Goal: Task Accomplishment & Management: Manage account settings

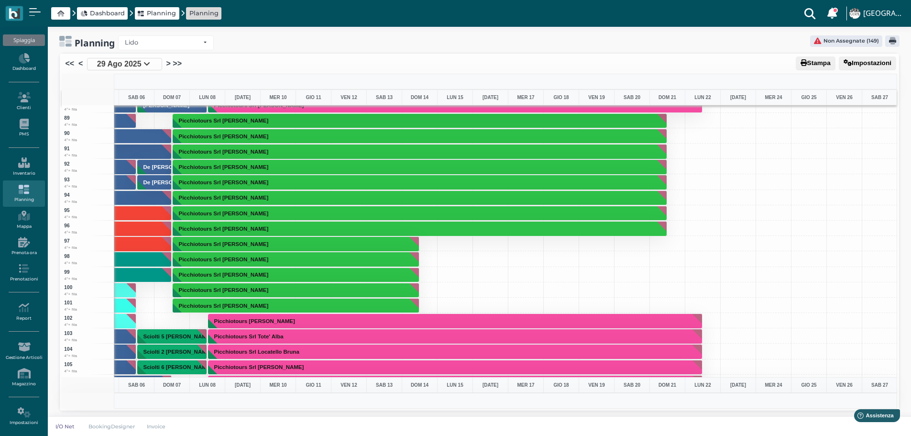
scroll to position [1100, 278]
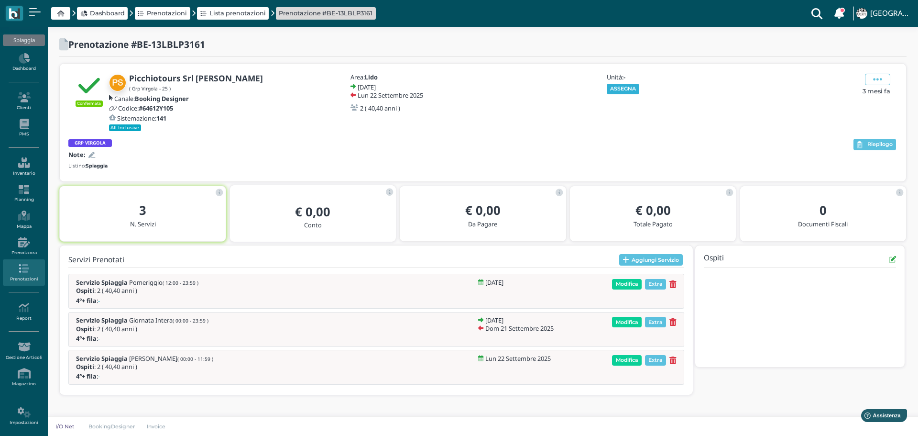
click at [630, 86] on button "ASSEGNA" at bounding box center [623, 89] width 33 height 11
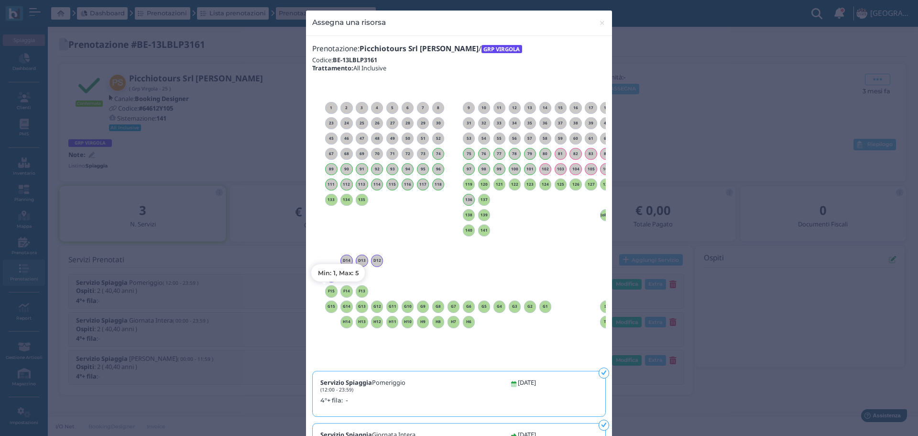
click at [327, 293] on h6 "F15" at bounding box center [331, 291] width 12 height 4
click at [601, 23] on span "×" at bounding box center [602, 23] width 7 height 12
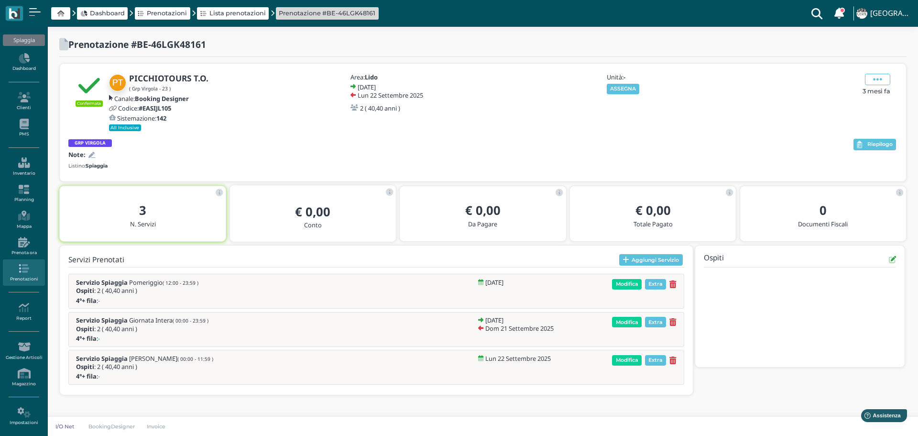
drag, startPoint x: 627, startPoint y: 84, endPoint x: 557, endPoint y: 80, distance: 69.9
click at [622, 82] on div "Unità: - ASSEGNA" at bounding box center [656, 84] width 103 height 20
click at [632, 90] on button "ASSEGNA" at bounding box center [623, 89] width 33 height 11
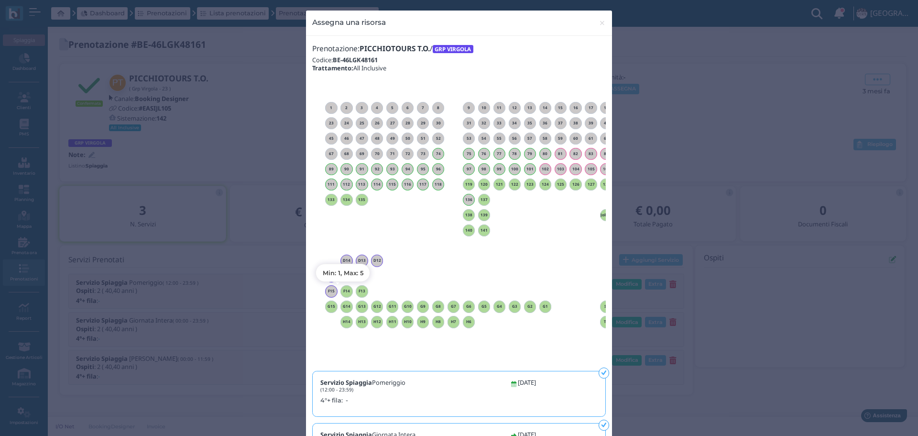
click at [345, 293] on div "F14" at bounding box center [347, 291] width 12 height 12
click at [599, 22] on span "×" at bounding box center [602, 23] width 7 height 12
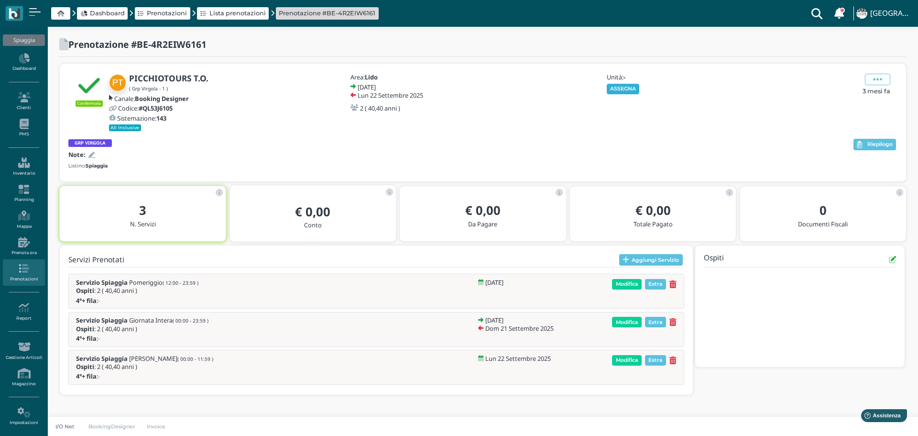
click at [627, 88] on button "ASSEGNA" at bounding box center [623, 89] width 33 height 11
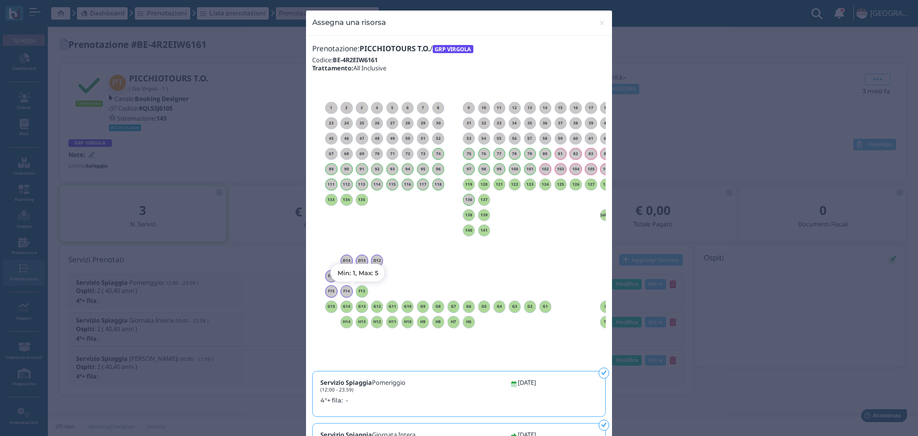
click at [360, 290] on h6 "F13" at bounding box center [362, 291] width 12 height 4
click at [601, 22] on span "×" at bounding box center [602, 23] width 7 height 12
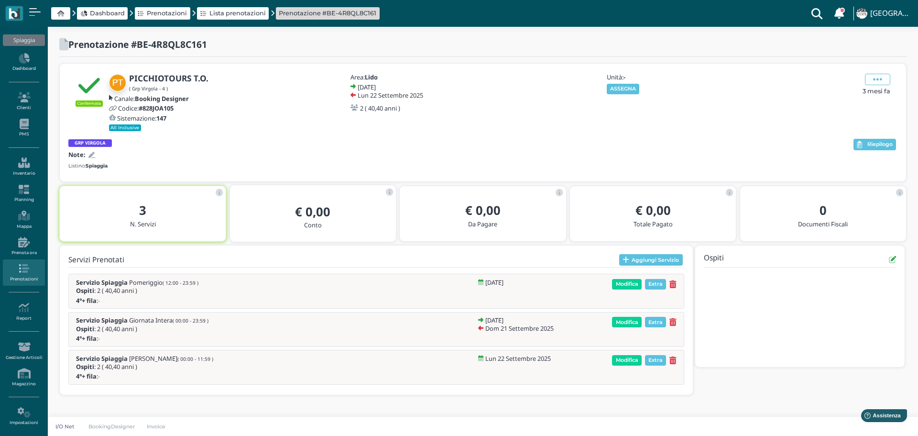
click at [619, 82] on div "Unità: - ASSEGNA" at bounding box center [656, 84] width 103 height 20
click at [623, 89] on button "ASSEGNA" at bounding box center [623, 89] width 33 height 11
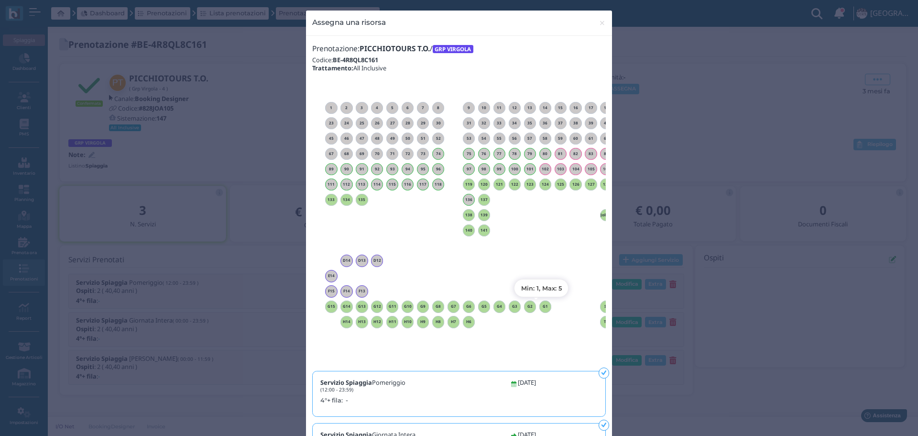
click at [542, 307] on h6 "G1" at bounding box center [546, 306] width 12 height 4
click at [599, 22] on span "×" at bounding box center [602, 23] width 7 height 12
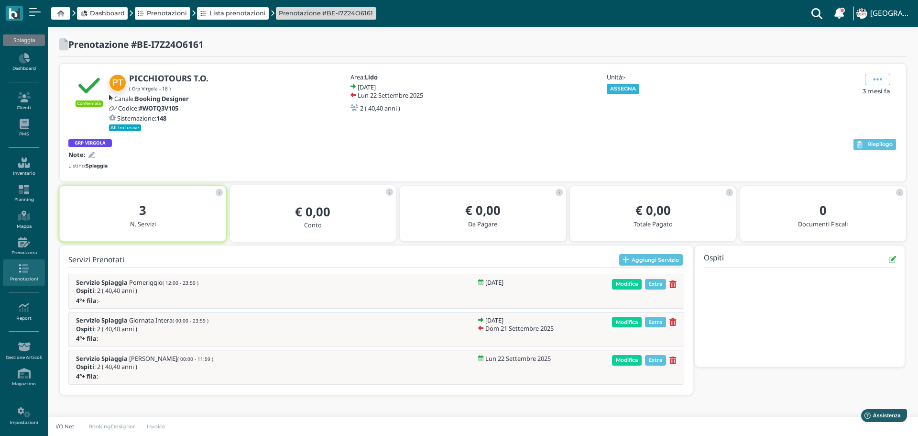
drag, startPoint x: 613, startPoint y: 86, endPoint x: 627, endPoint y: 83, distance: 14.2
click at [613, 85] on button "ASSEGNA" at bounding box center [623, 89] width 33 height 11
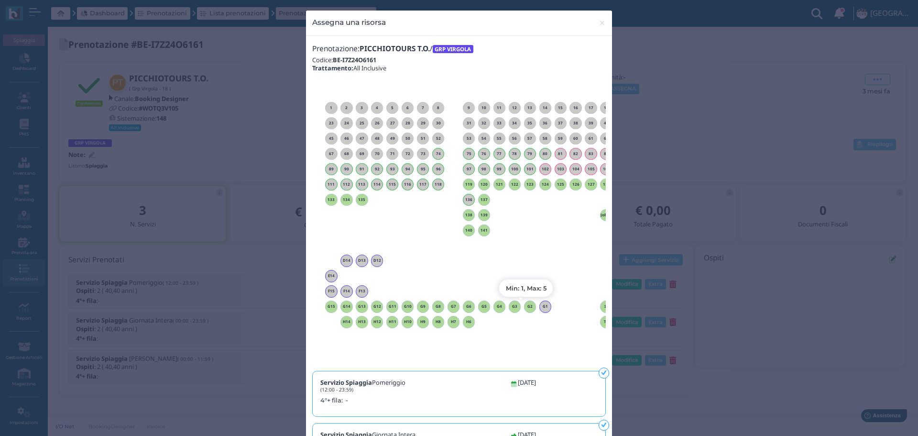
click at [525, 307] on h6 "G2" at bounding box center [530, 306] width 12 height 4
drag, startPoint x: 598, startPoint y: 22, endPoint x: 583, endPoint y: 5, distance: 23.1
click at [599, 21] on span "×" at bounding box center [602, 23] width 7 height 12
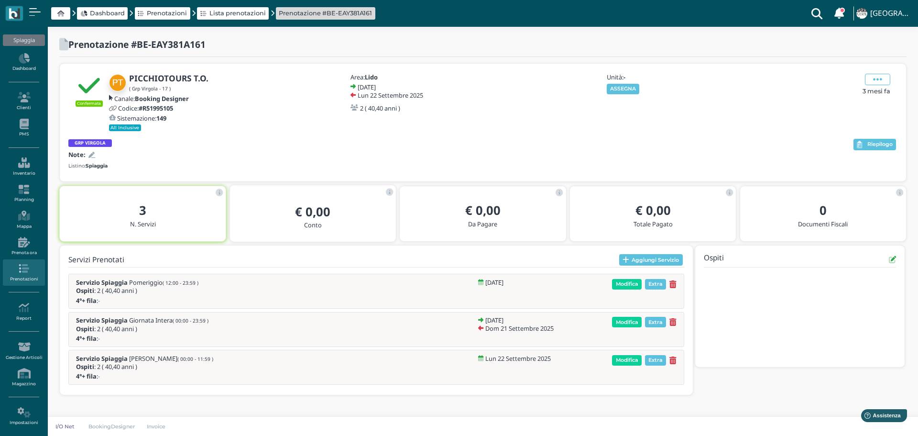
click at [623, 87] on button "ASSEGNA" at bounding box center [623, 89] width 33 height 11
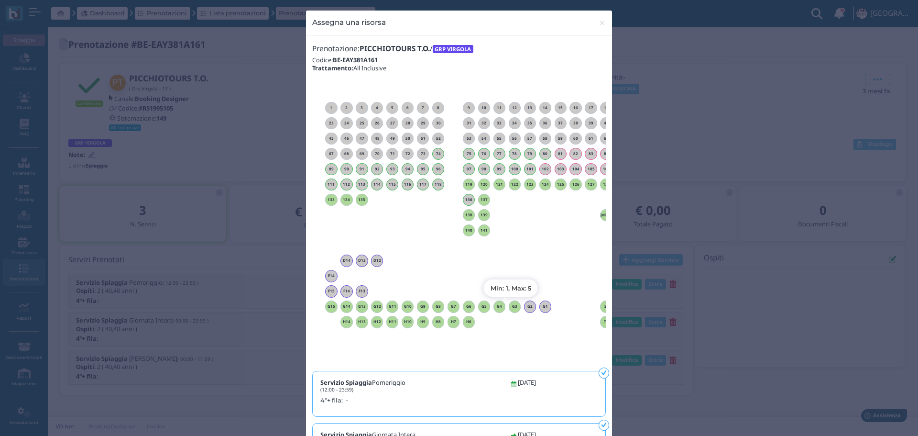
click at [510, 306] on h6 "G3" at bounding box center [515, 306] width 12 height 4
click at [602, 26] on span "×" at bounding box center [602, 23] width 7 height 12
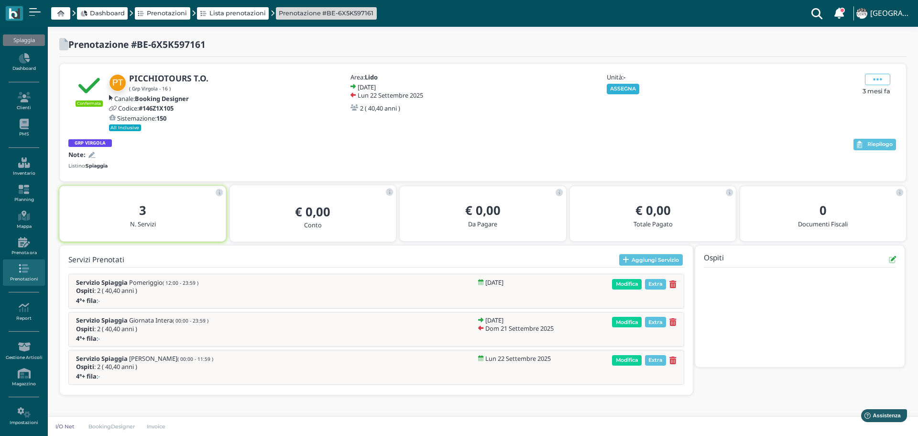
click at [629, 87] on button "ASSEGNA" at bounding box center [623, 89] width 33 height 11
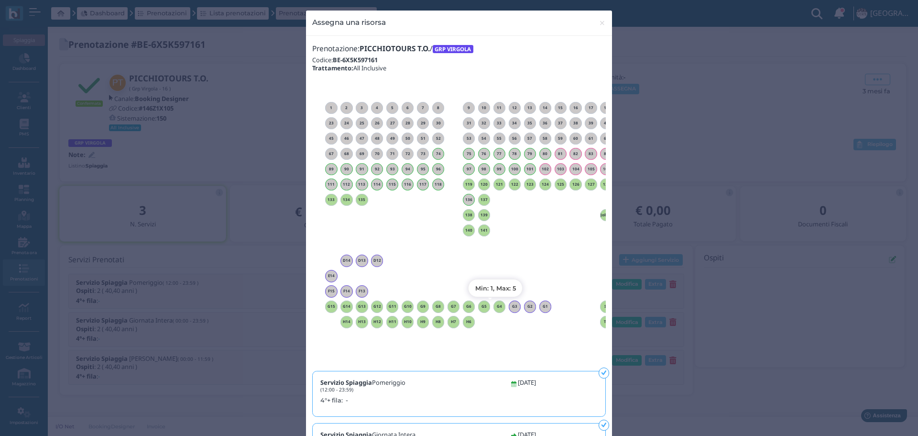
drag, startPoint x: 494, startPoint y: 307, endPoint x: 612, endPoint y: 312, distance: 117.8
click at [495, 307] on h6 "G4" at bounding box center [500, 306] width 12 height 4
drag, startPoint x: 598, startPoint y: 22, endPoint x: 591, endPoint y: 2, distance: 20.3
click at [599, 21] on span "×" at bounding box center [602, 23] width 7 height 12
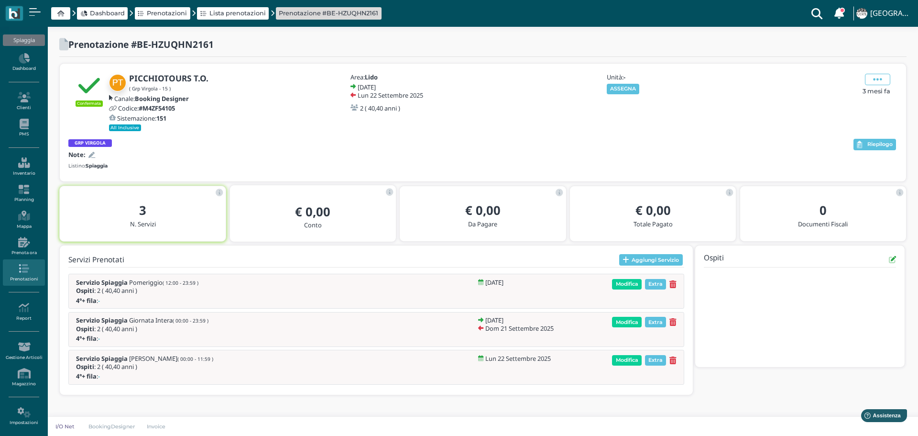
click at [619, 82] on div "Unità: - ASSEGNA" at bounding box center [656, 84] width 103 height 20
click at [630, 90] on button "ASSEGNA" at bounding box center [623, 89] width 33 height 11
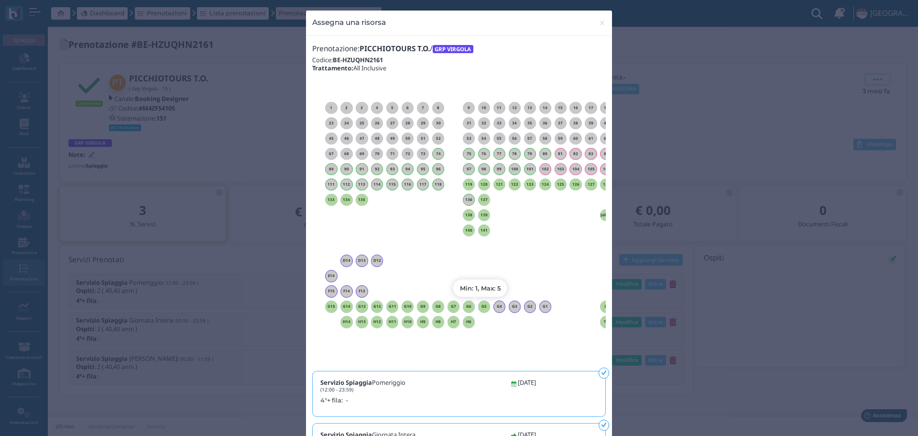
click at [483, 308] on h6 "G5" at bounding box center [484, 306] width 12 height 4
click at [599, 21] on span "×" at bounding box center [602, 23] width 7 height 12
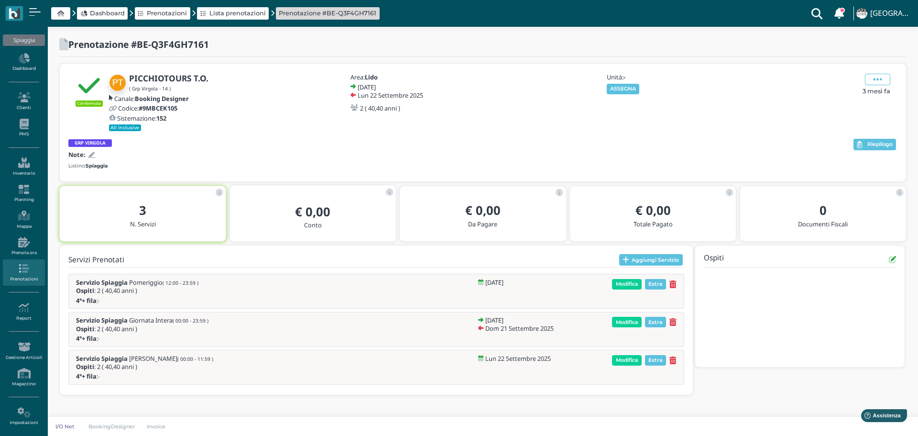
click at [643, 90] on div "ASSEGNA" at bounding box center [656, 89] width 103 height 11
click at [630, 87] on button "ASSEGNA" at bounding box center [623, 89] width 33 height 11
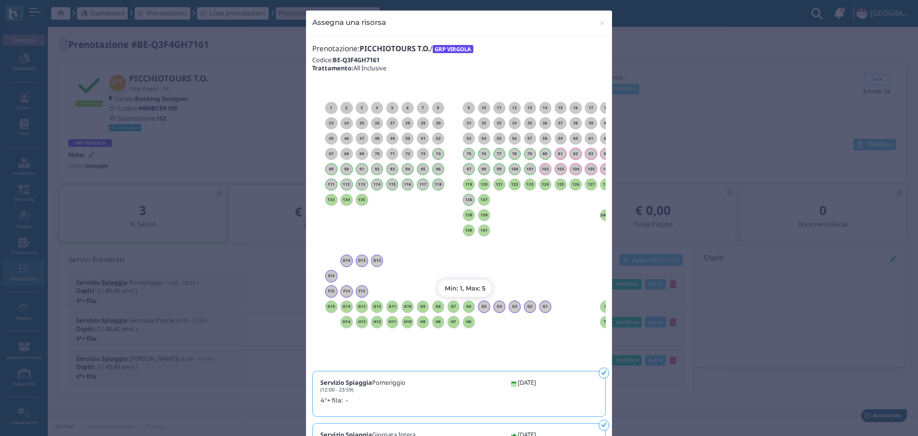
click at [467, 305] on h6 "G6" at bounding box center [469, 306] width 12 height 4
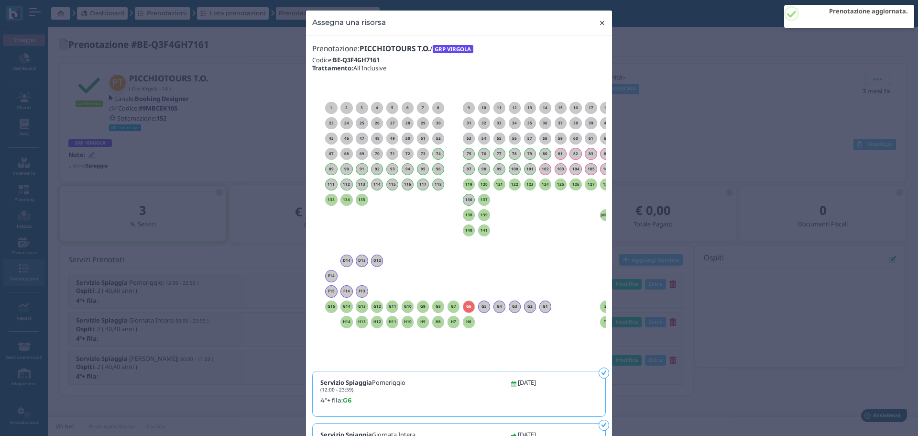
click at [599, 18] on span "×" at bounding box center [602, 23] width 7 height 12
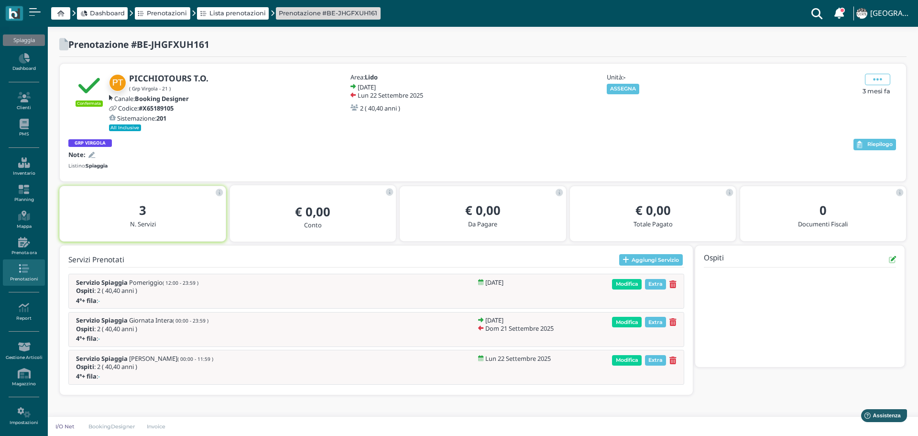
click at [630, 84] on button "ASSEGNA" at bounding box center [623, 89] width 33 height 11
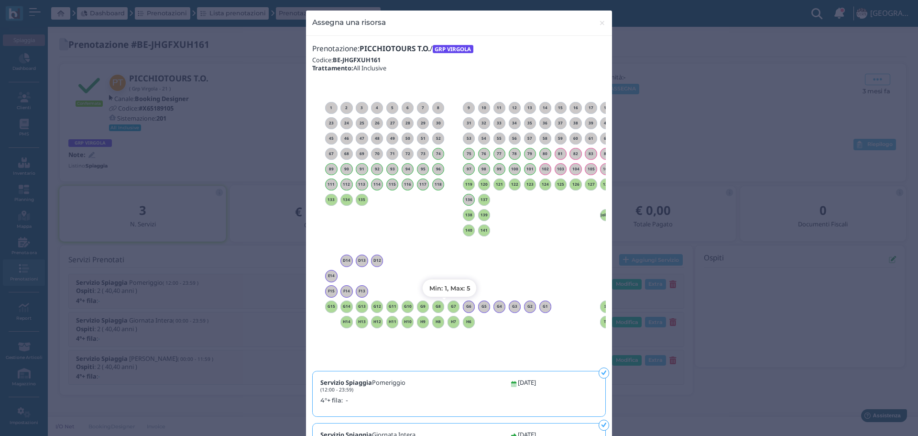
click at [449, 305] on h6 "G7" at bounding box center [454, 306] width 12 height 4
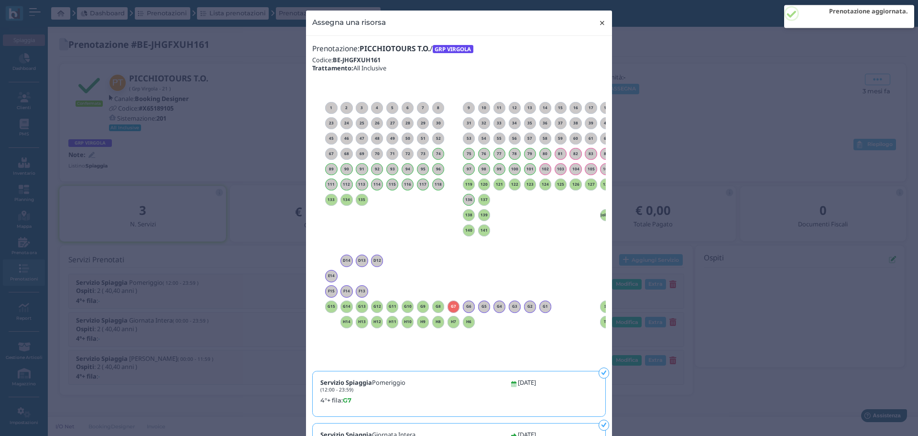
click at [599, 23] on span "×" at bounding box center [602, 23] width 7 height 12
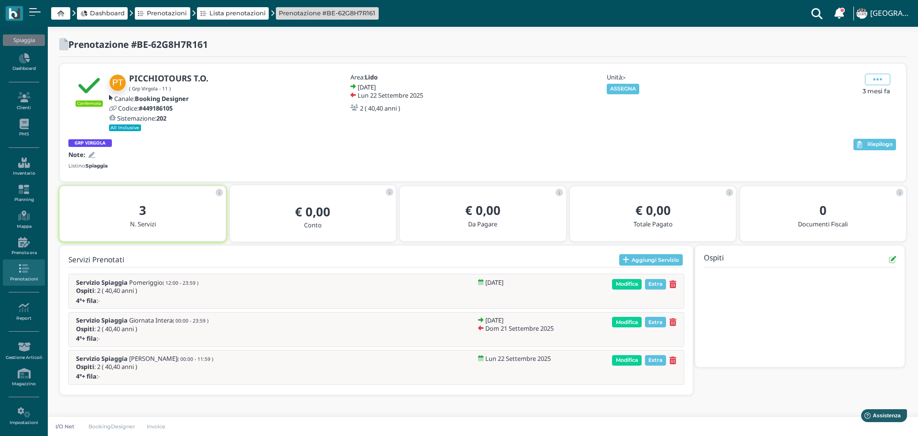
click at [630, 82] on div "Unità: - ASSEGNA" at bounding box center [656, 84] width 103 height 20
click at [628, 87] on button "ASSEGNA" at bounding box center [623, 89] width 33 height 11
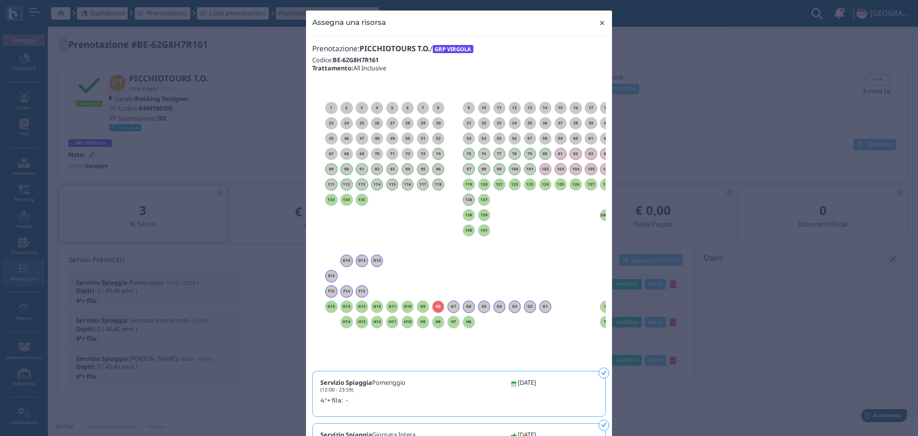
click at [600, 22] on span "×" at bounding box center [602, 23] width 7 height 12
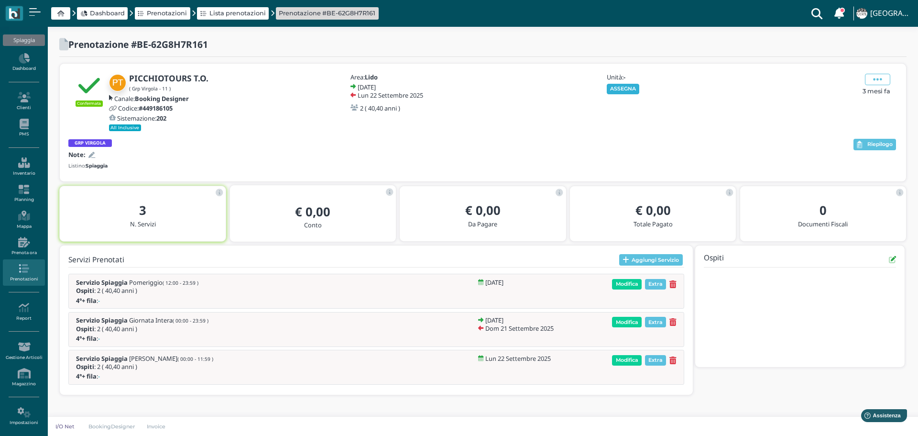
click at [630, 92] on button "ASSEGNA" at bounding box center [623, 89] width 33 height 11
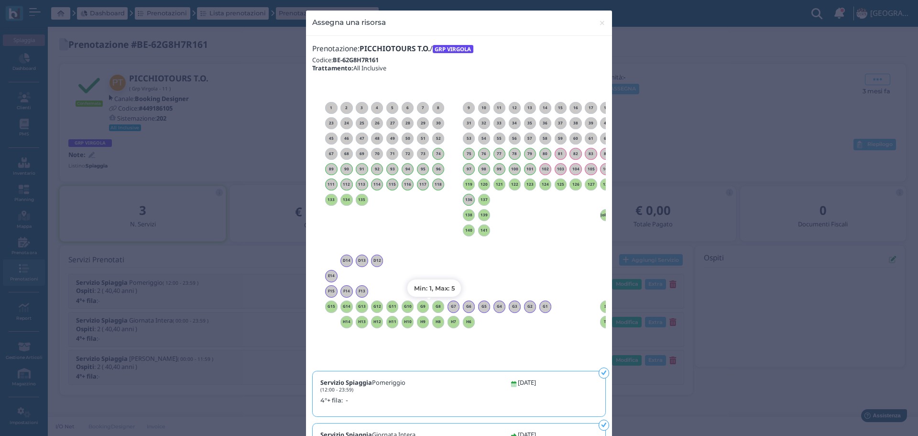
click at [433, 309] on h6 "G8" at bounding box center [438, 306] width 12 height 4
drag, startPoint x: 597, startPoint y: 22, endPoint x: 577, endPoint y: 5, distance: 26.8
click at [599, 22] on span "×" at bounding box center [602, 23] width 7 height 12
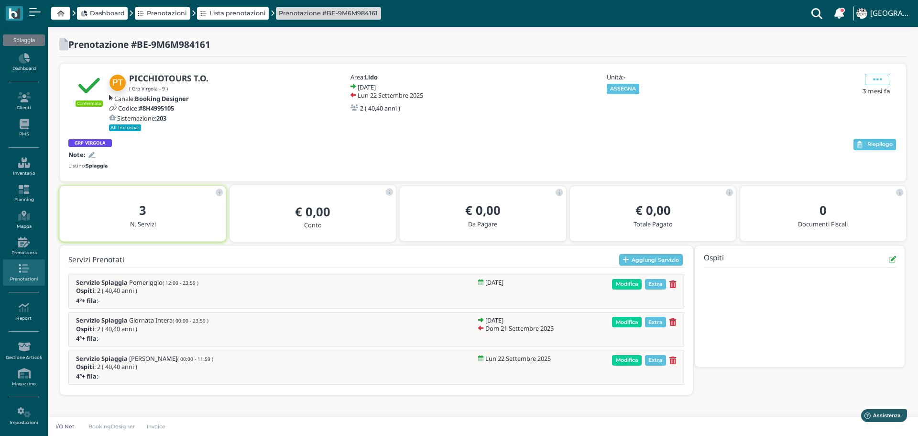
drag, startPoint x: 619, startPoint y: 90, endPoint x: 633, endPoint y: 92, distance: 14.0
click at [620, 90] on button "ASSEGNA" at bounding box center [623, 89] width 33 height 11
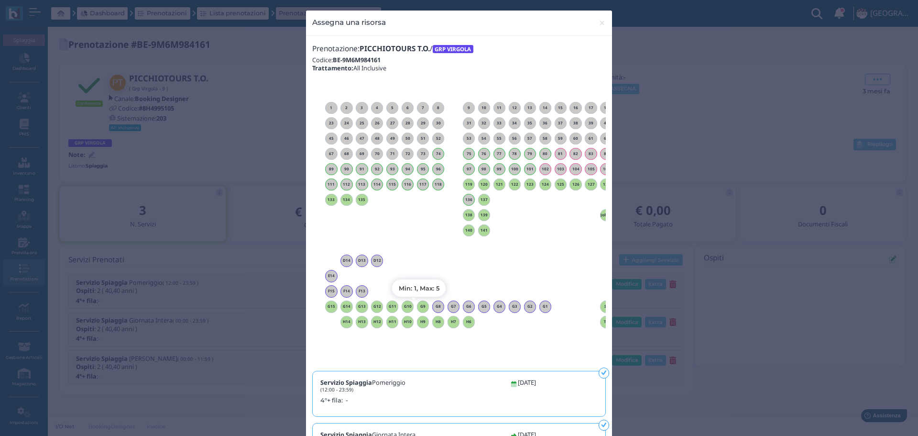
click at [424, 309] on div "G9" at bounding box center [423, 306] width 12 height 12
click at [599, 21] on span "×" at bounding box center [602, 23] width 7 height 12
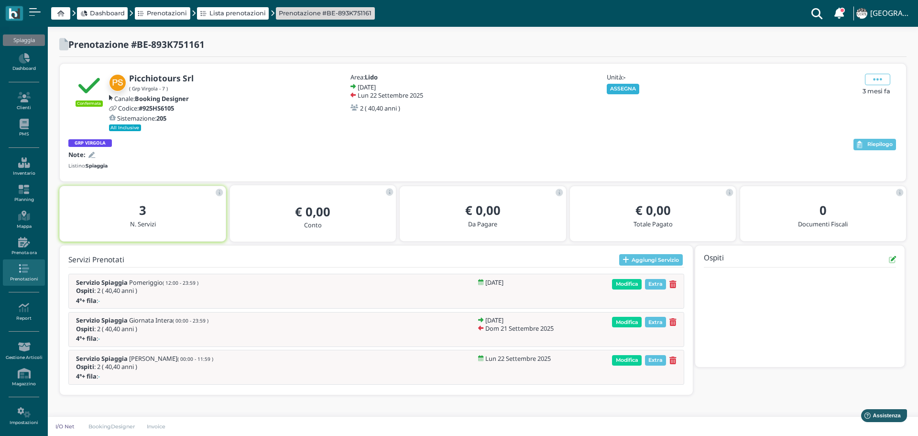
click at [616, 88] on button "ASSEGNA" at bounding box center [623, 89] width 33 height 11
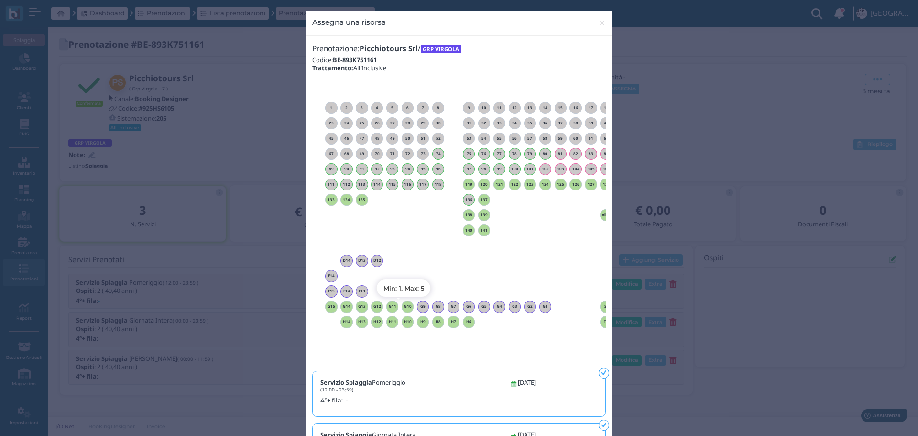
click at [405, 307] on h6 "G10" at bounding box center [408, 306] width 12 height 4
click at [594, 22] on button "× close" at bounding box center [603, 23] width 20 height 24
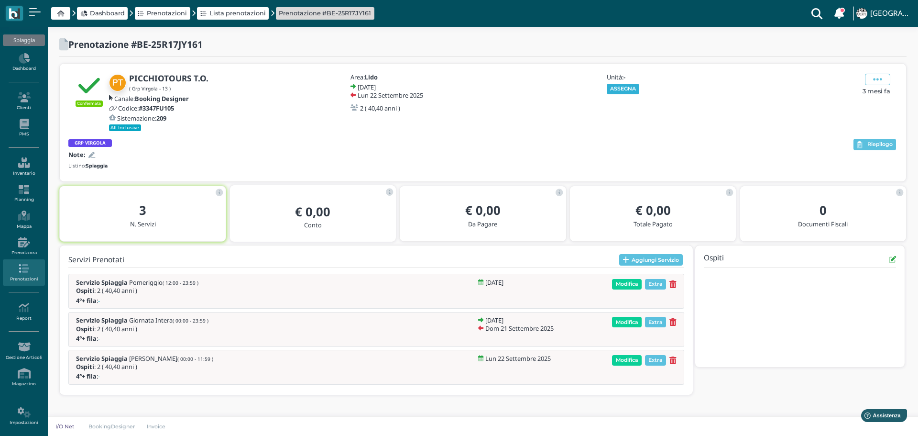
click at [627, 85] on button "ASSEGNA" at bounding box center [623, 89] width 33 height 11
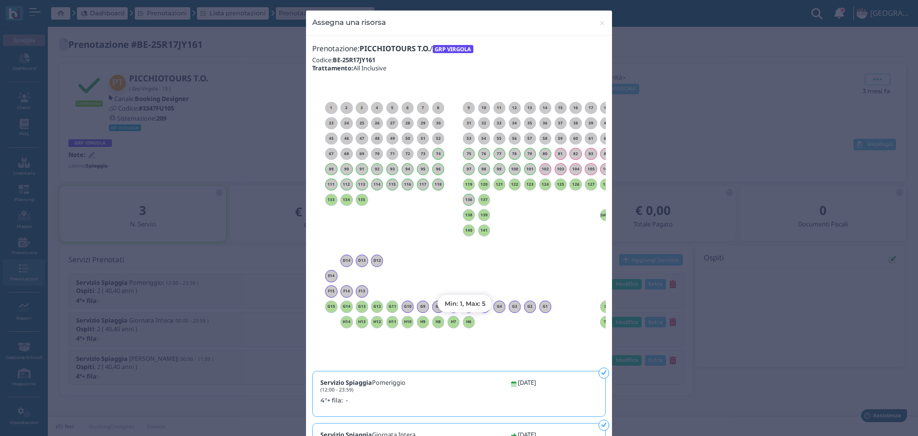
click at [468, 322] on h6 "H6" at bounding box center [469, 322] width 12 height 4
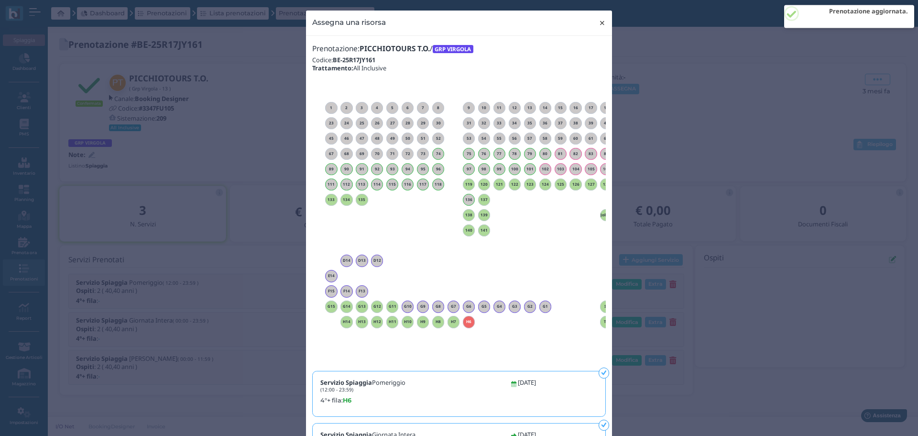
click at [599, 26] on span "×" at bounding box center [602, 23] width 7 height 12
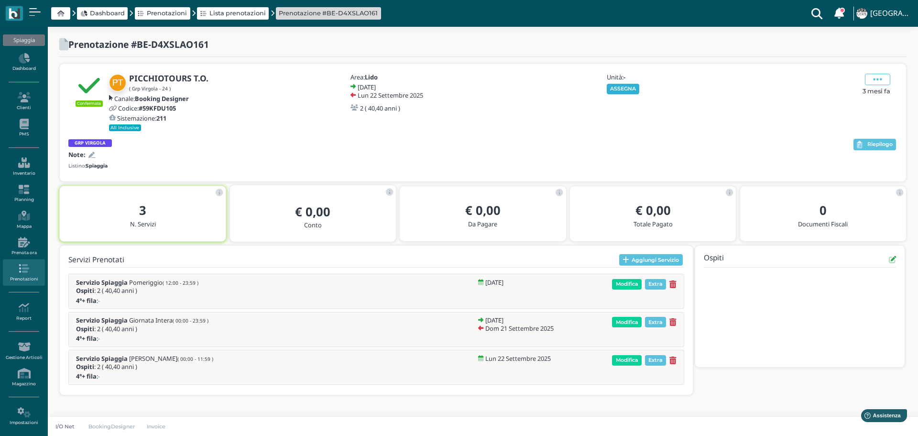
click at [633, 87] on button "ASSEGNA" at bounding box center [623, 89] width 33 height 11
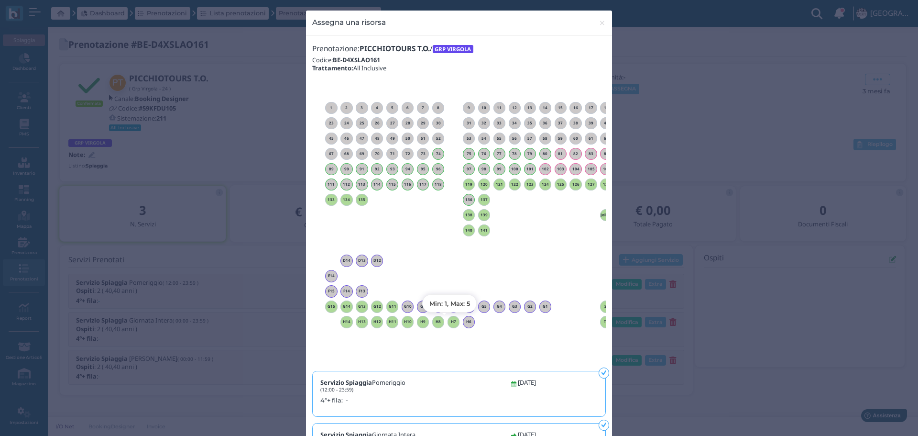
click at [451, 322] on h6 "H7" at bounding box center [454, 322] width 12 height 4
click at [599, 22] on span "×" at bounding box center [602, 23] width 7 height 12
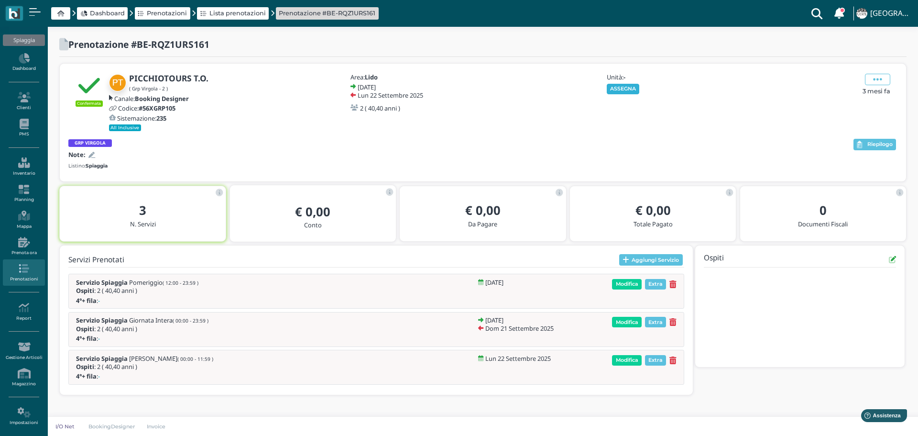
click at [613, 86] on button "ASSEGNA" at bounding box center [623, 89] width 33 height 11
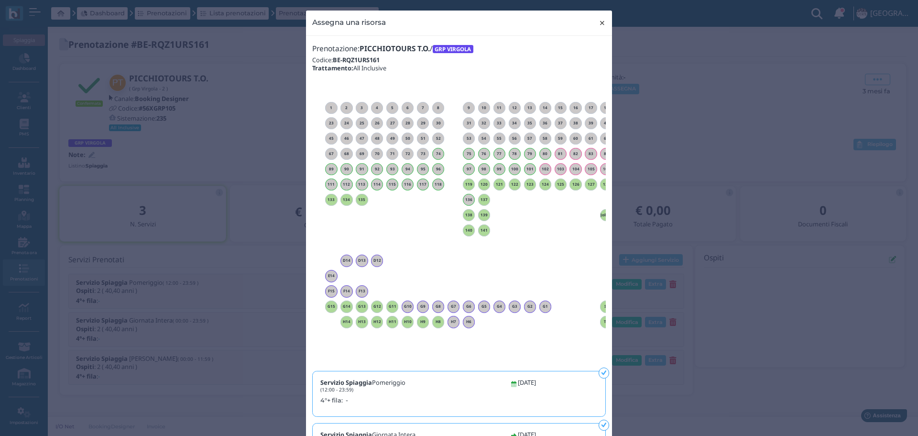
click at [599, 21] on span "×" at bounding box center [602, 23] width 7 height 12
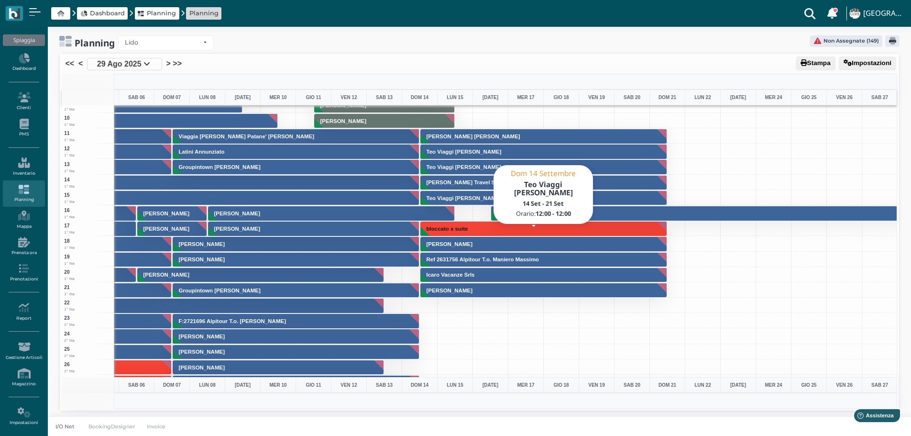
scroll to position [48, 278]
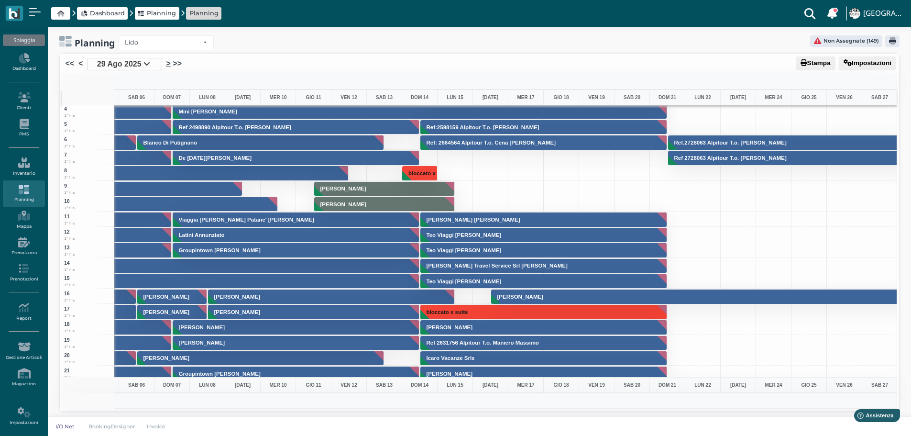
click at [169, 64] on link ">" at bounding box center [168, 63] width 4 height 11
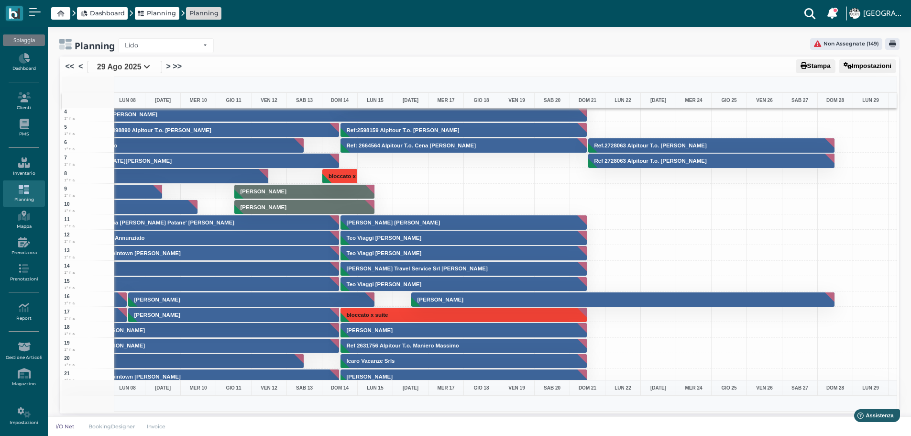
scroll to position [0, 0]
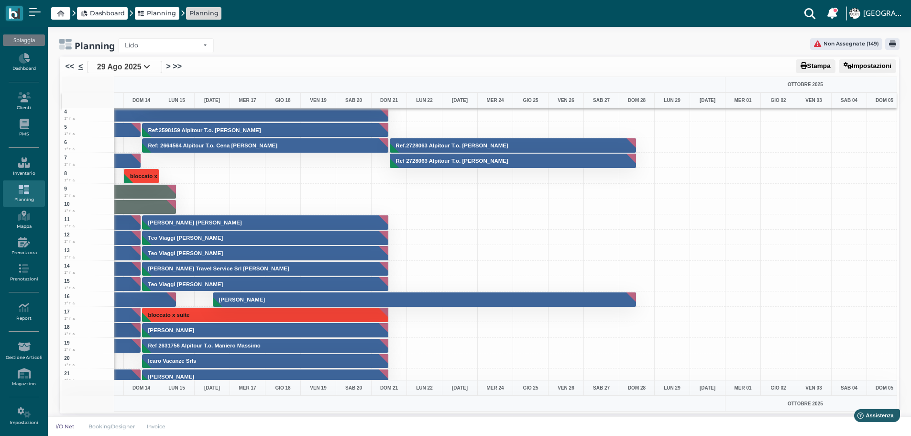
click at [81, 66] on link "<" at bounding box center [80, 66] width 4 height 11
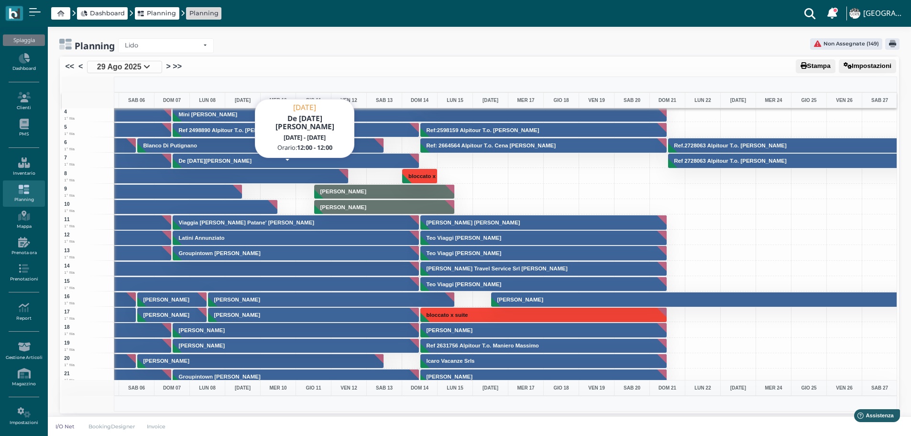
click at [289, 160] on button "De Lucia Leonardo" at bounding box center [296, 160] width 247 height 15
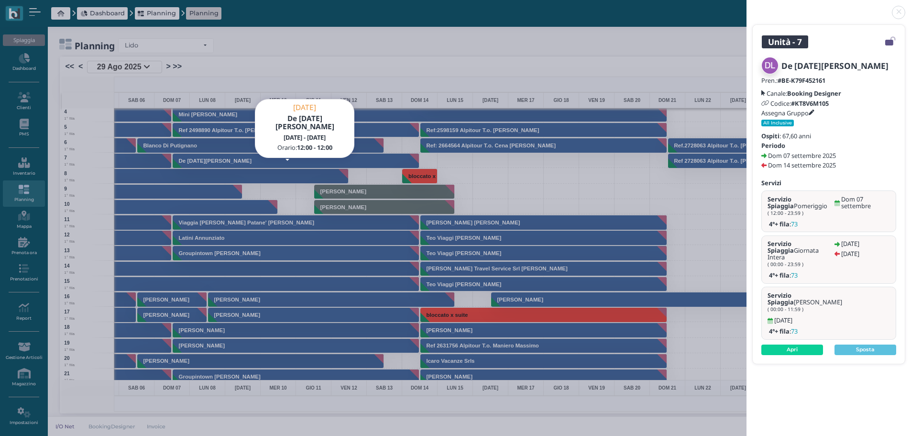
click at [747, 7] on link at bounding box center [747, 7] width 0 height 0
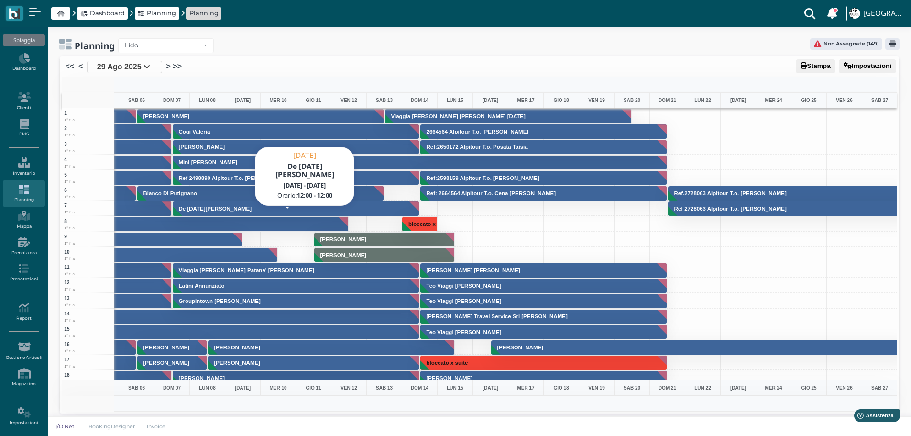
click at [313, 206] on button "De Lucia Leonardo" at bounding box center [296, 208] width 247 height 15
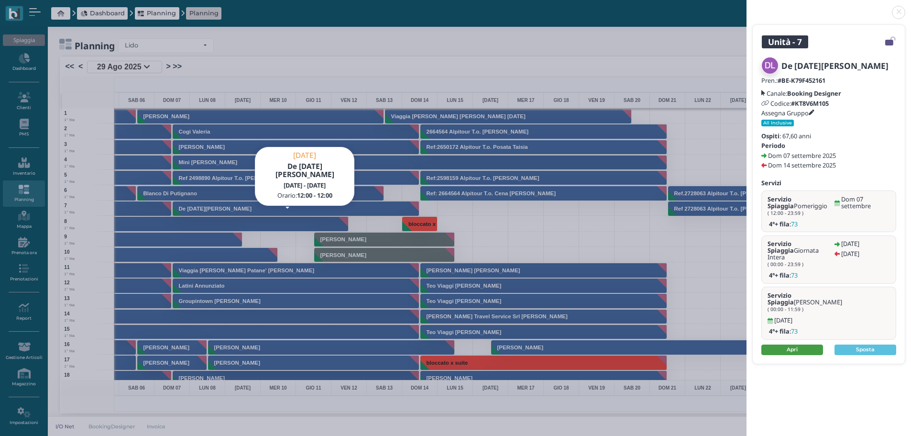
click at [790, 344] on link "Apri" at bounding box center [793, 349] width 62 height 11
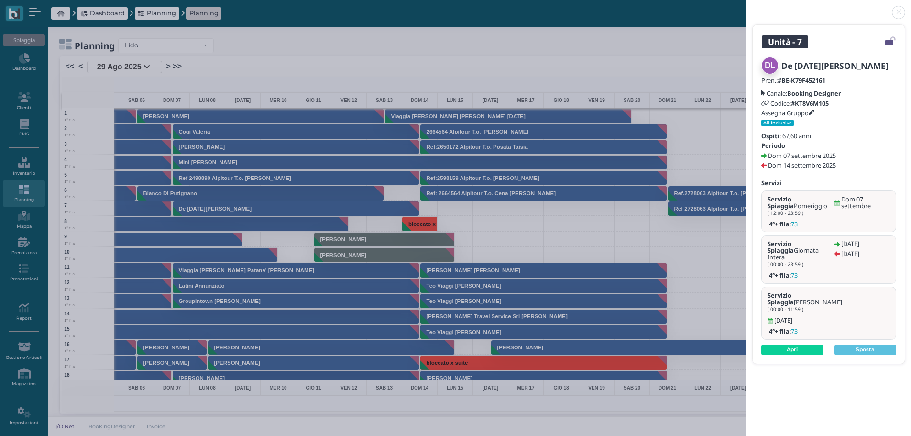
click at [747, 7] on link at bounding box center [747, 7] width 0 height 0
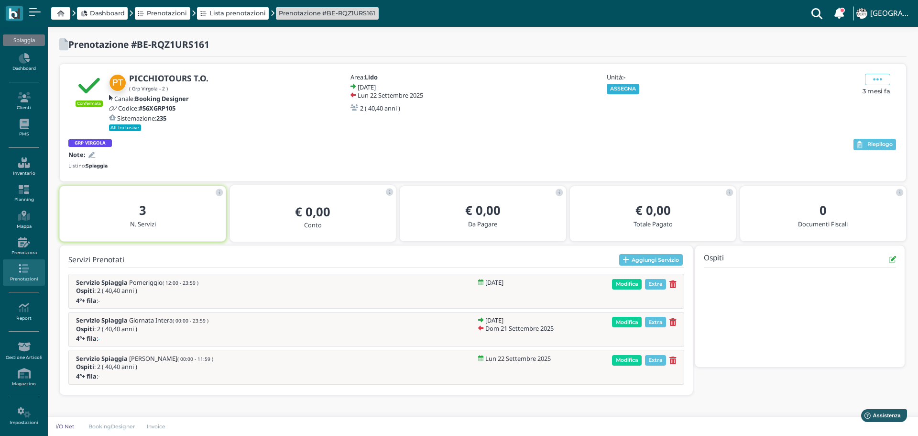
click at [627, 88] on button "ASSEGNA" at bounding box center [623, 89] width 33 height 11
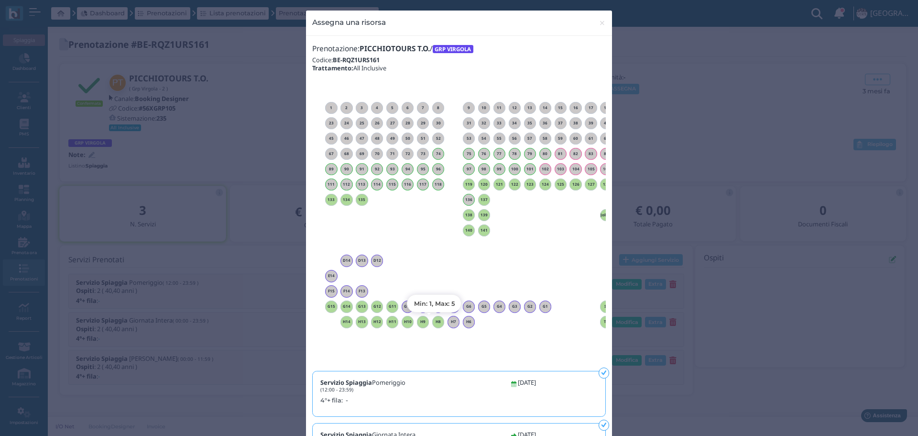
click at [434, 321] on h6 "H8" at bounding box center [438, 322] width 12 height 4
click at [599, 22] on span "×" at bounding box center [602, 23] width 7 height 12
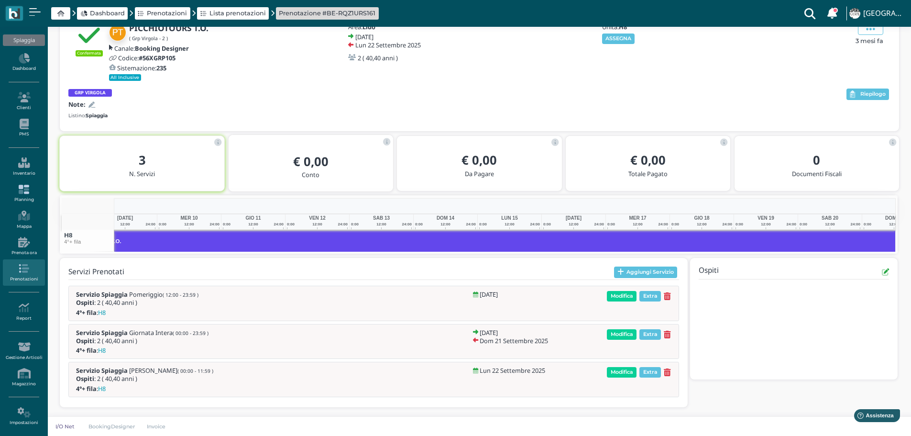
click at [20, 195] on link "Planning" at bounding box center [24, 193] width 42 height 26
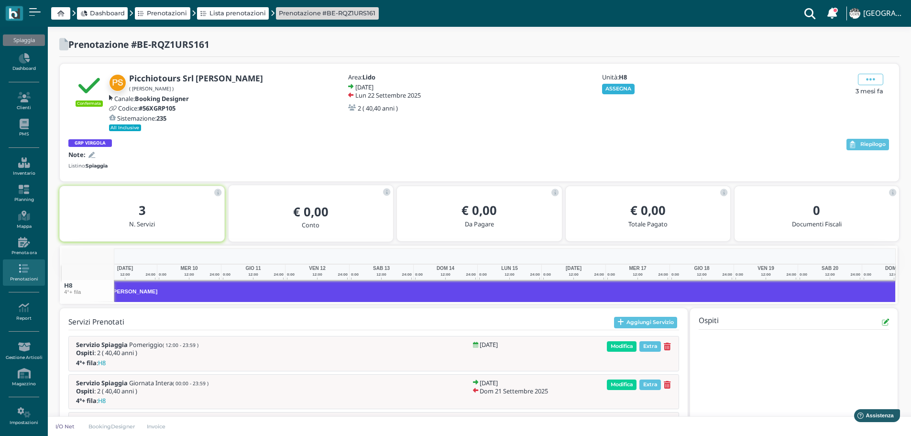
click at [623, 88] on button "ASSEGNA" at bounding box center [618, 89] width 33 height 11
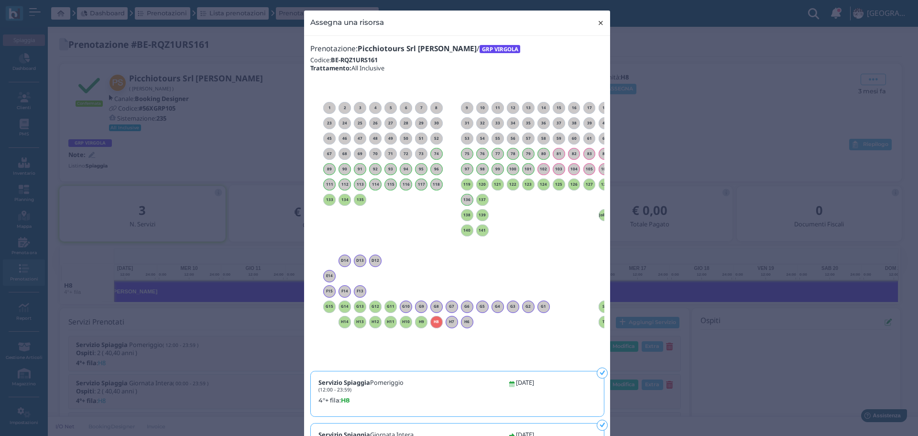
click at [597, 22] on span "×" at bounding box center [600, 23] width 7 height 12
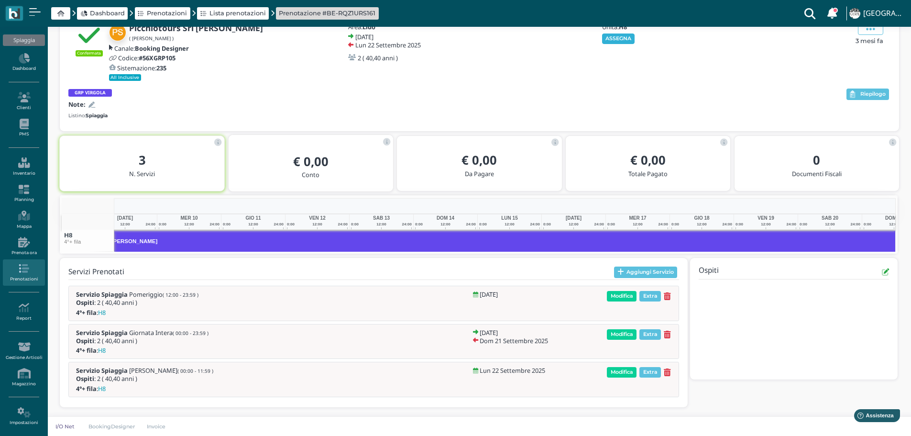
click at [619, 40] on button "ASSEGNA" at bounding box center [618, 38] width 33 height 11
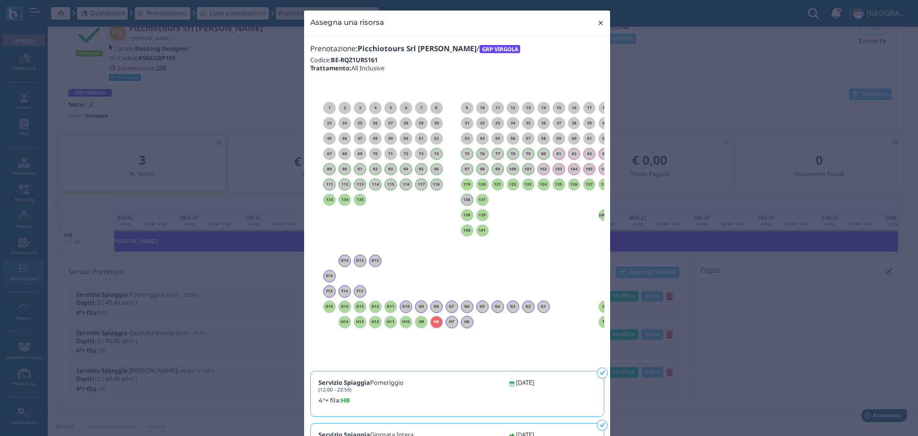
click at [598, 22] on span "×" at bounding box center [600, 23] width 7 height 12
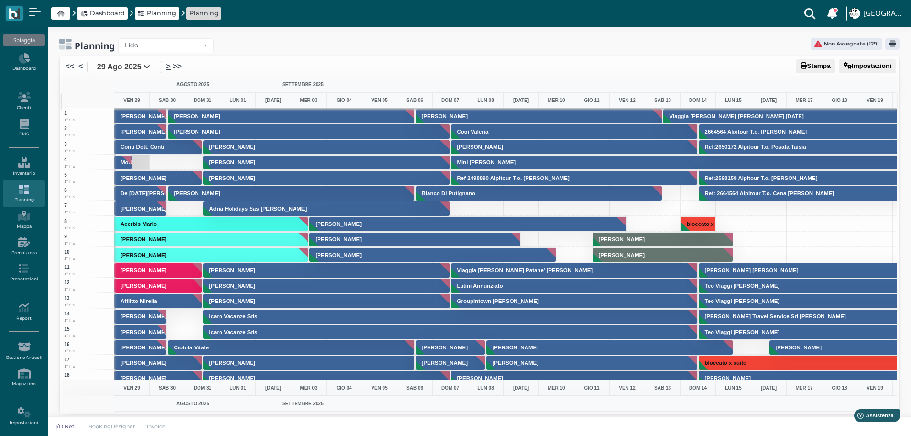
click at [167, 65] on link ">" at bounding box center [168, 66] width 4 height 11
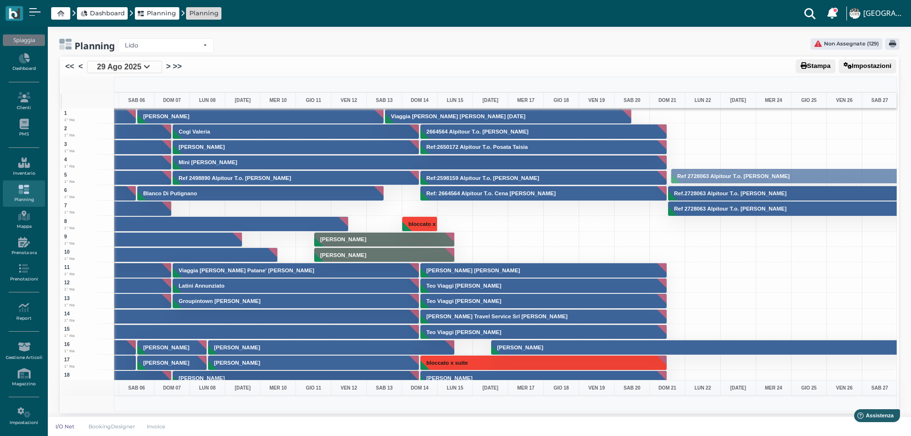
drag, startPoint x: 783, startPoint y: 207, endPoint x: 757, endPoint y: 174, distance: 41.2
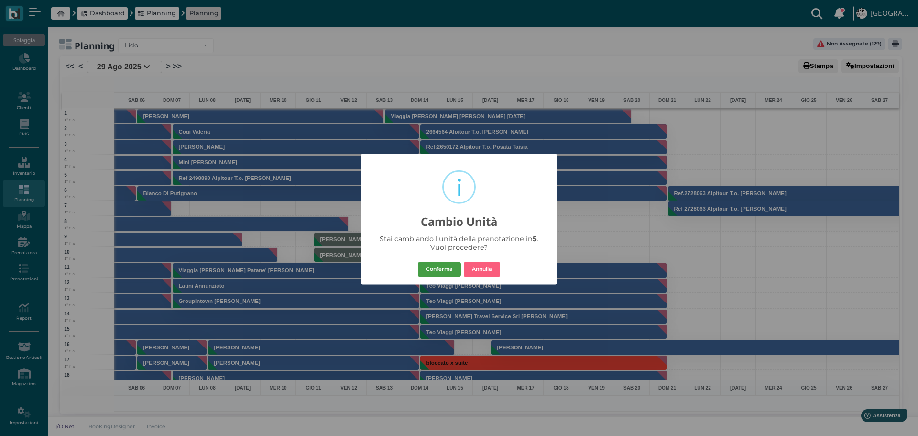
click at [441, 268] on button "Conferma" at bounding box center [439, 269] width 43 height 15
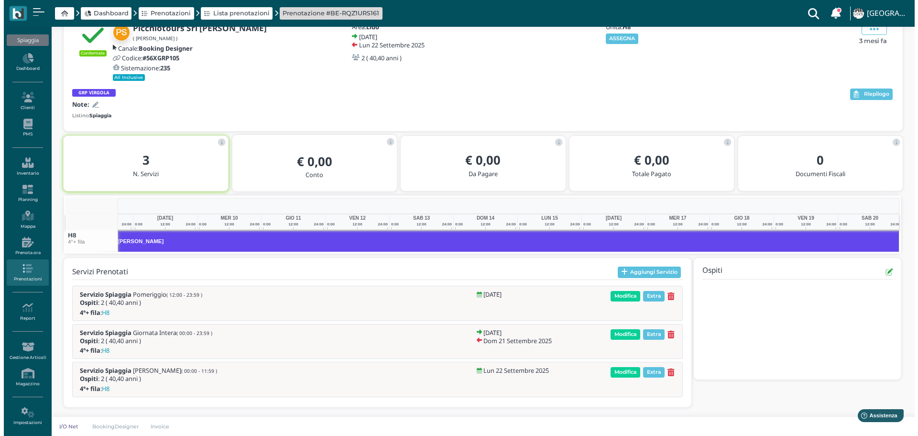
scroll to position [0, 149]
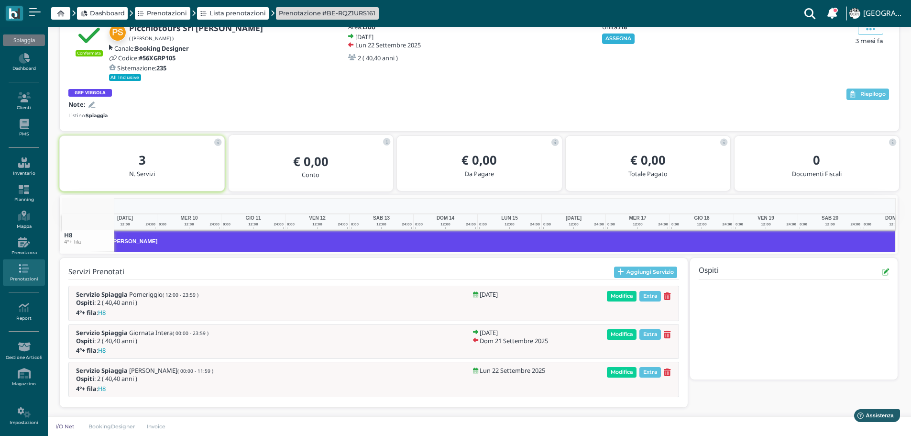
click at [616, 38] on button "ASSEGNA" at bounding box center [618, 38] width 33 height 11
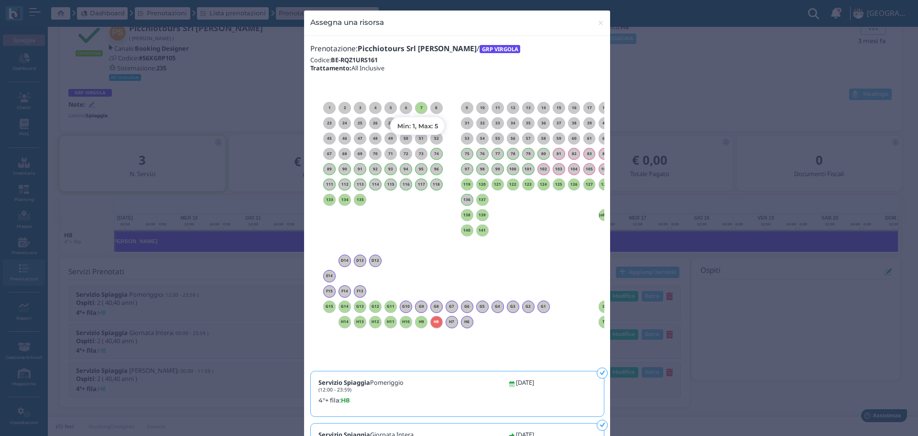
click at [418, 106] on h6 "7" at bounding box center [421, 108] width 12 height 4
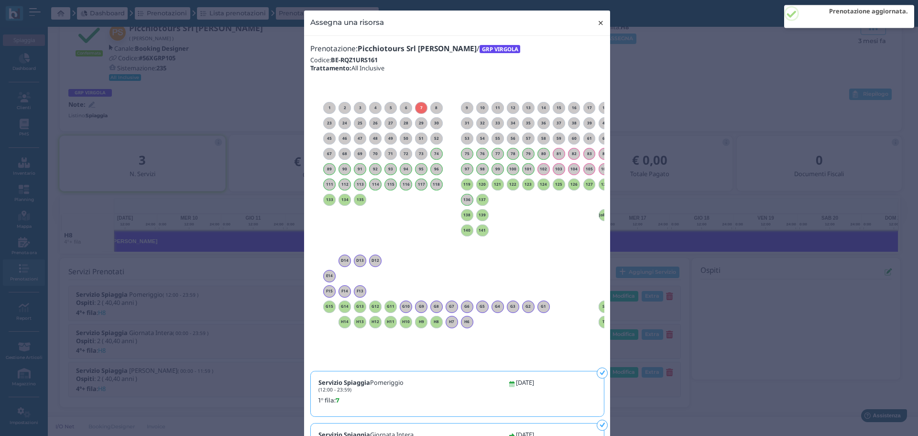
click at [601, 22] on span "×" at bounding box center [600, 23] width 7 height 12
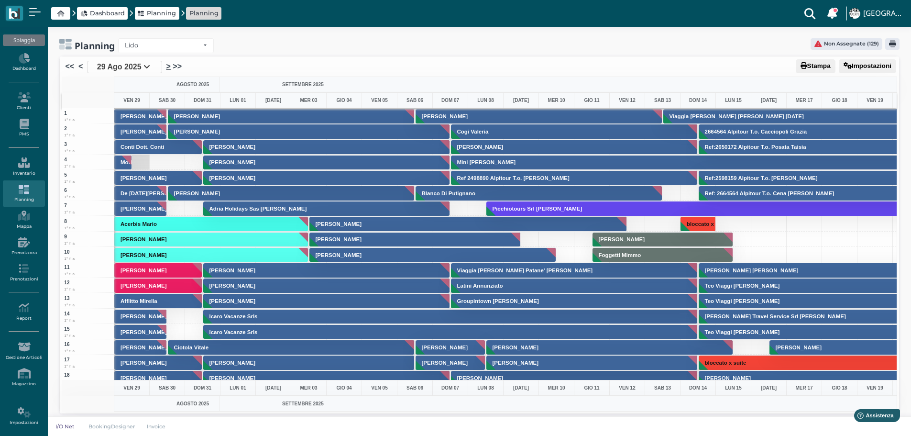
click at [166, 65] on link ">" at bounding box center [168, 66] width 4 height 11
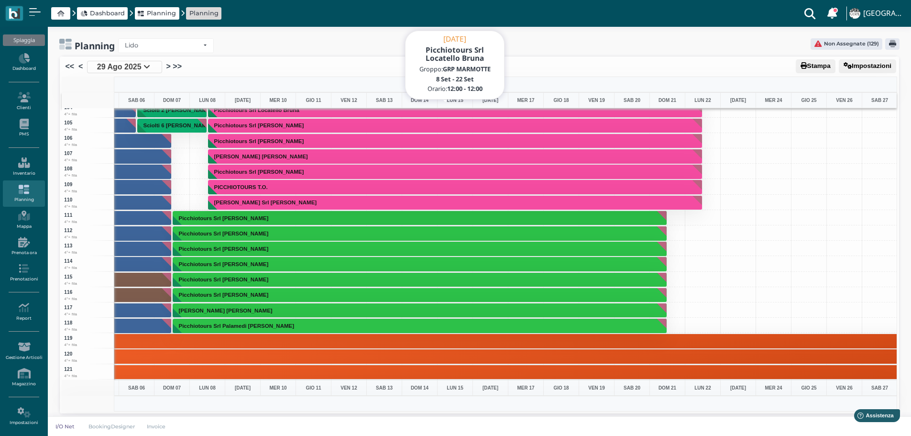
scroll to position [1579, 278]
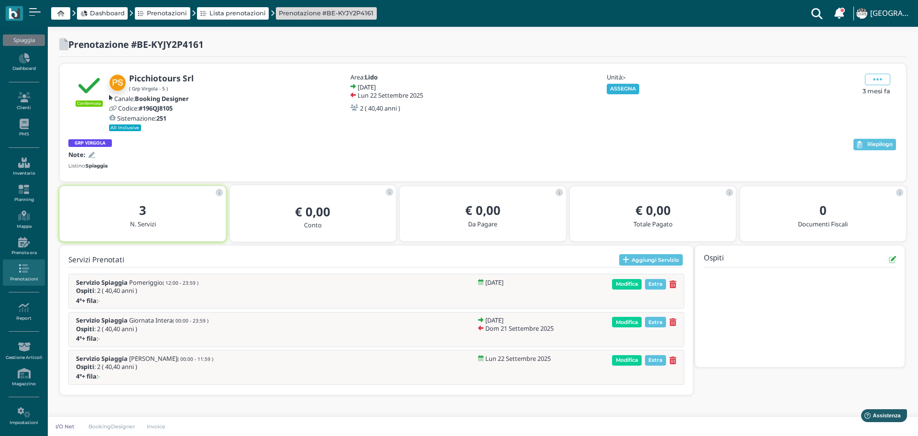
click at [628, 87] on button "ASSEGNA" at bounding box center [623, 89] width 33 height 11
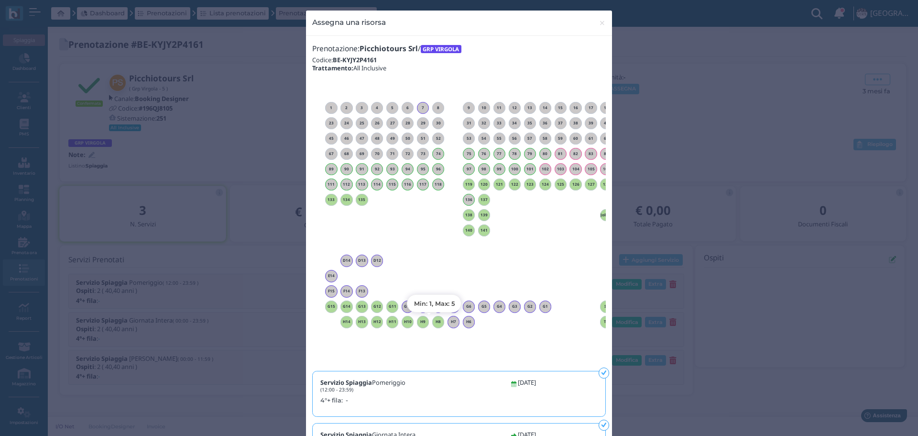
click at [435, 321] on h6 "H8" at bounding box center [438, 322] width 12 height 4
drag, startPoint x: 597, startPoint y: 21, endPoint x: 586, endPoint y: 3, distance: 21.4
click at [599, 21] on span "×" at bounding box center [602, 23] width 7 height 12
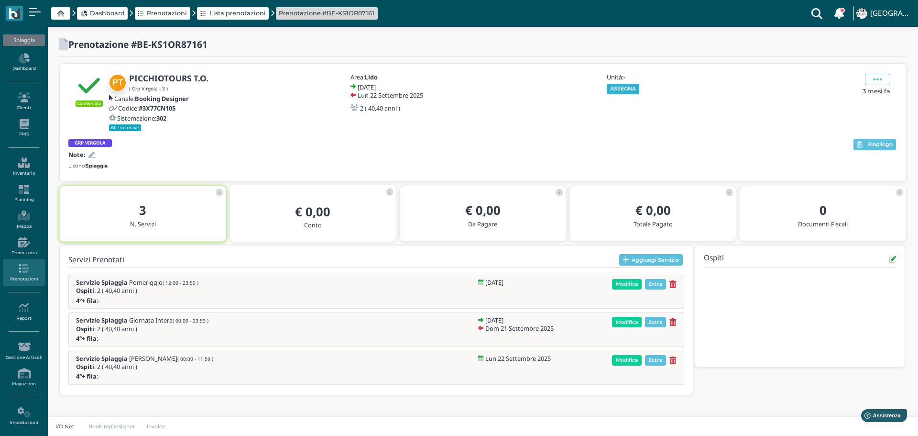
click at [624, 88] on button "ASSEGNA" at bounding box center [623, 89] width 33 height 11
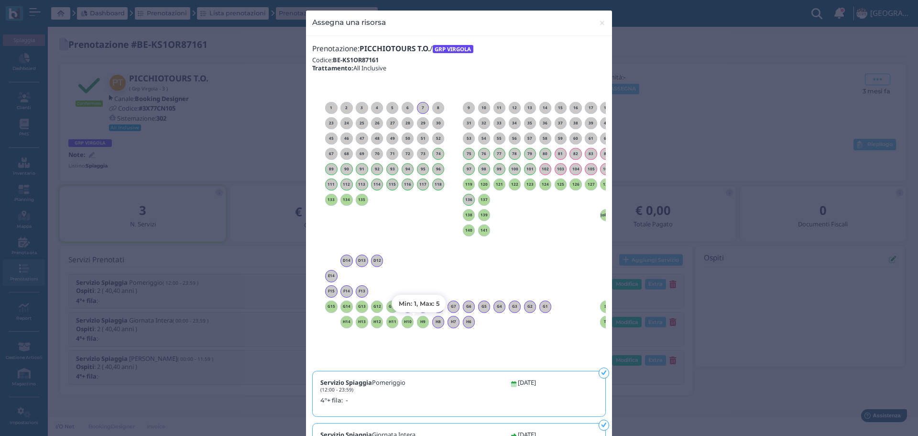
click at [420, 320] on h6 "H9" at bounding box center [423, 322] width 12 height 4
click at [599, 22] on span "×" at bounding box center [602, 23] width 7 height 12
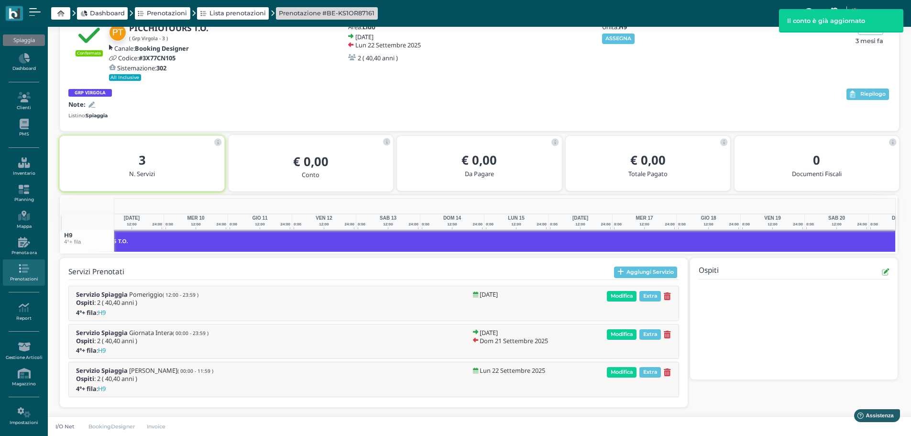
scroll to position [0, 149]
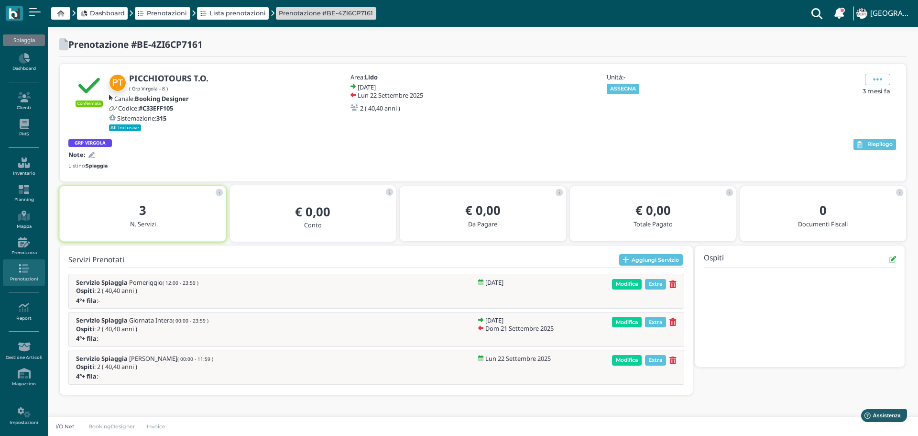
click at [634, 83] on div "Unità: - ASSEGNA" at bounding box center [656, 84] width 103 height 20
click at [620, 89] on button "ASSEGNA" at bounding box center [623, 89] width 33 height 11
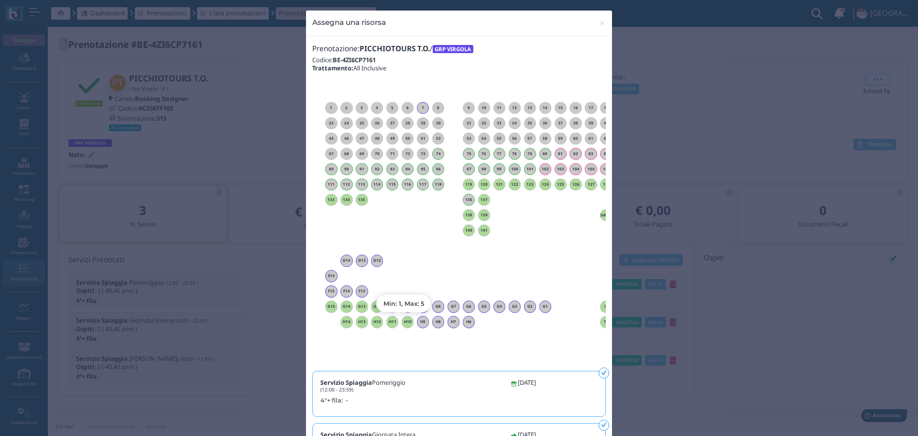
click at [402, 322] on h6 "H10" at bounding box center [408, 322] width 12 height 4
click at [599, 21] on span "×" at bounding box center [602, 23] width 7 height 12
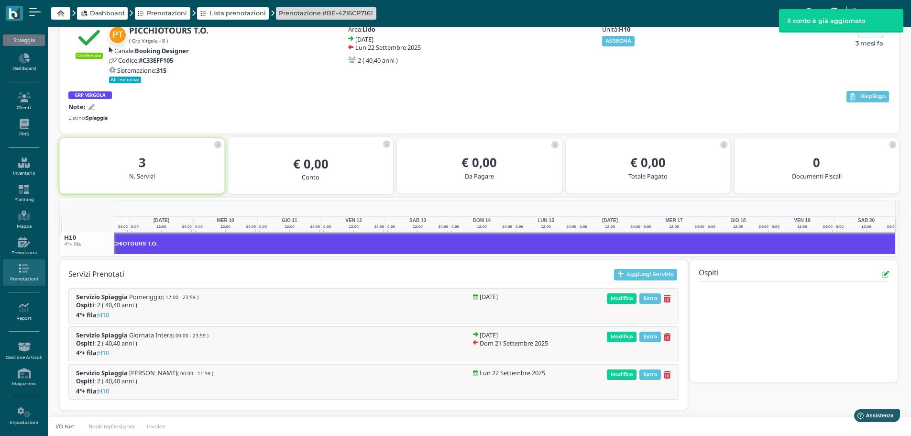
scroll to position [0, 147]
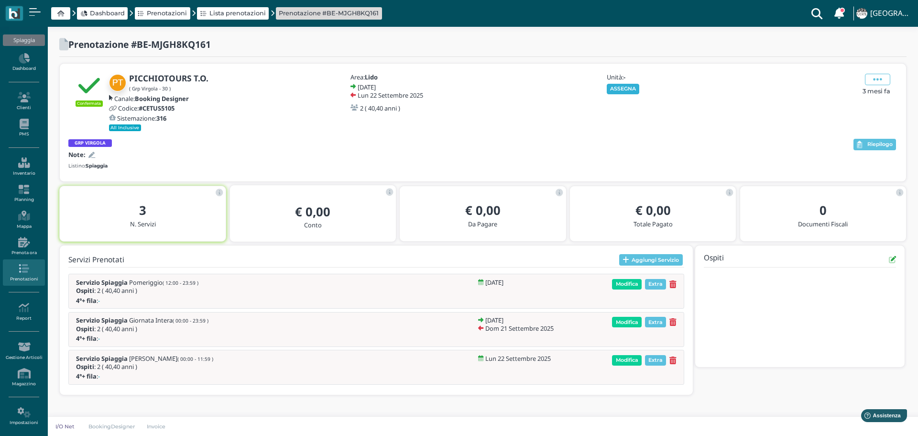
click at [624, 84] on button "ASSEGNA" at bounding box center [623, 89] width 33 height 11
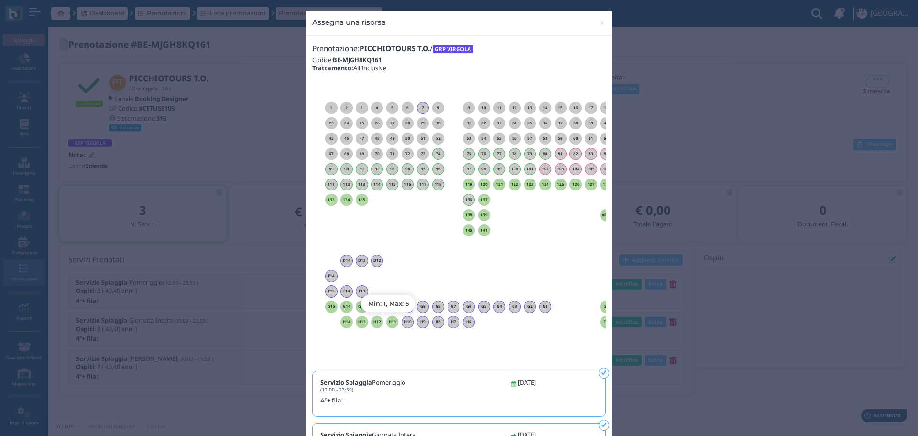
drag, startPoint x: 391, startPoint y: 321, endPoint x: 394, endPoint y: 316, distance: 5.6
click at [391, 321] on h6 "H11" at bounding box center [393, 322] width 12 height 4
click at [599, 22] on span "×" at bounding box center [602, 23] width 7 height 12
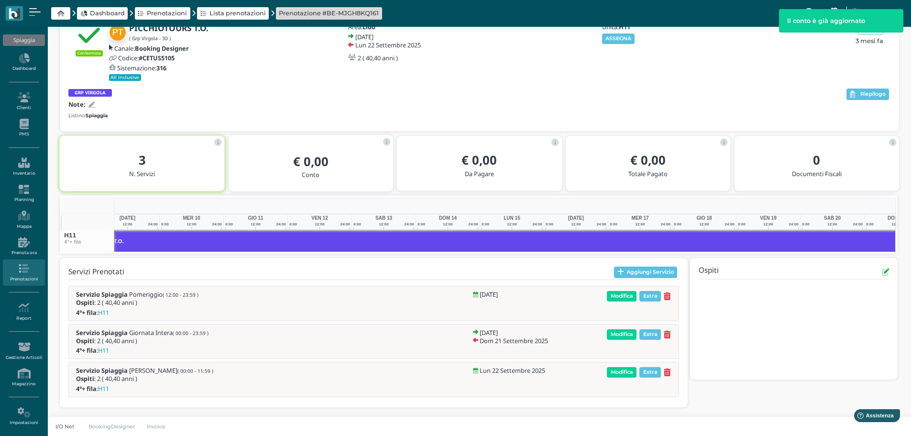
scroll to position [0, 149]
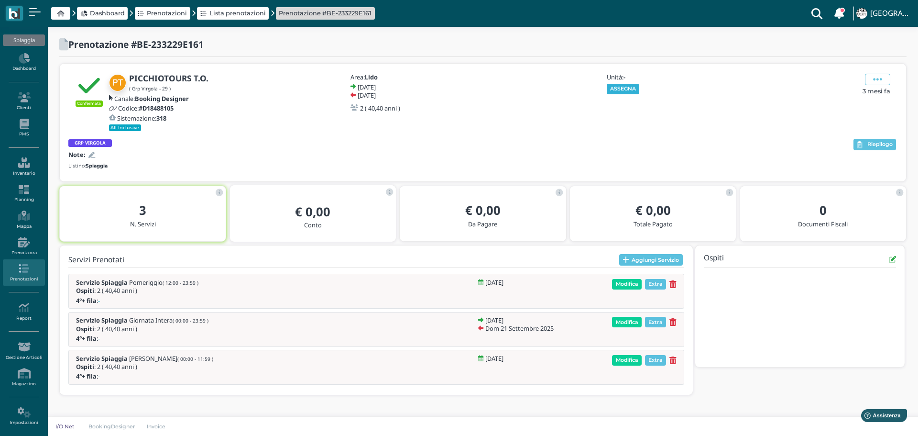
click at [629, 89] on button "ASSEGNA" at bounding box center [623, 89] width 33 height 11
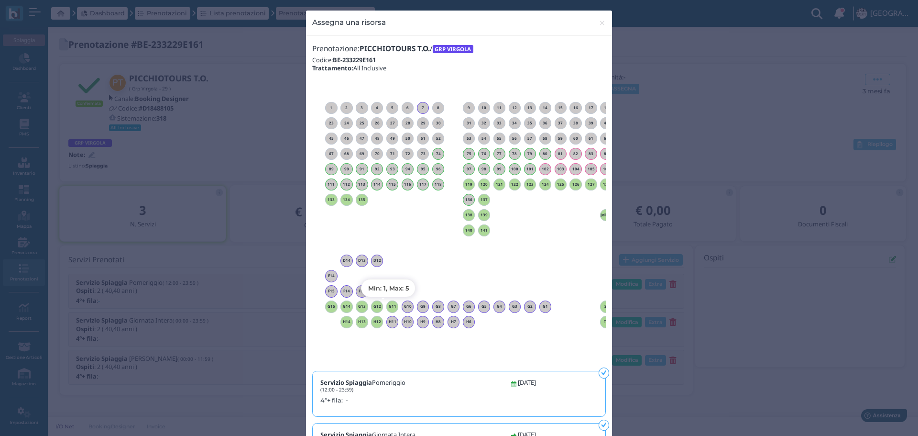
drag, startPoint x: 390, startPoint y: 306, endPoint x: 465, endPoint y: 319, distance: 76.1
click at [390, 305] on h6 "G11" at bounding box center [393, 306] width 12 height 4
click at [602, 19] on span "×" at bounding box center [602, 23] width 7 height 12
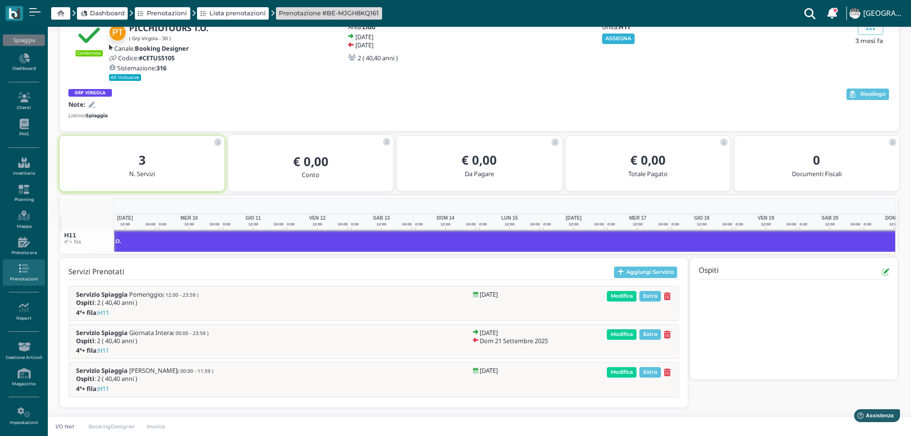
click at [611, 39] on button "ASSEGNA" at bounding box center [618, 38] width 33 height 11
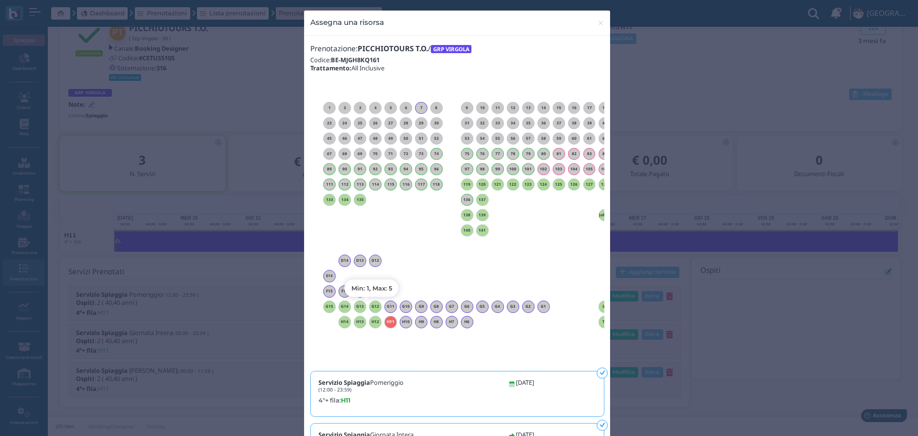
click at [373, 305] on h6 "G12" at bounding box center [375, 306] width 12 height 4
click at [598, 24] on span "×" at bounding box center [600, 23] width 7 height 12
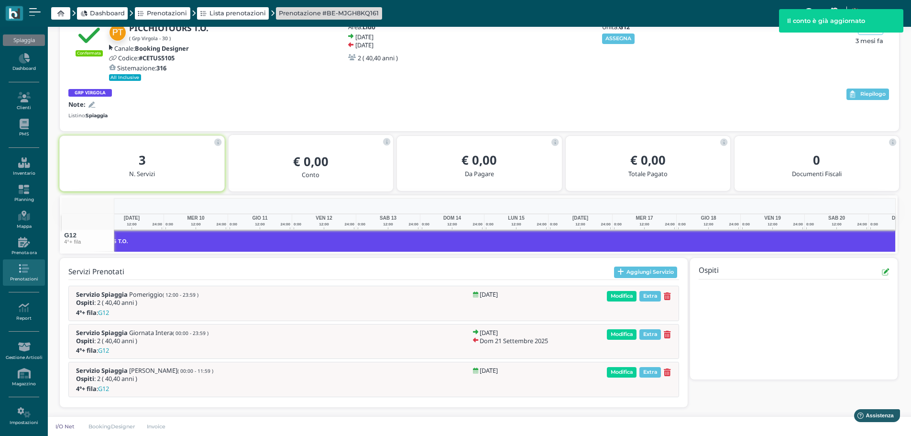
scroll to position [0, 149]
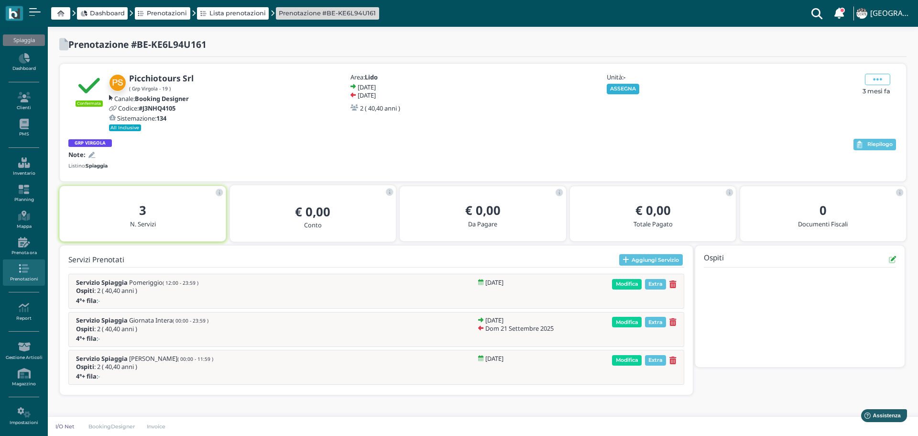
click at [624, 88] on button "ASSEGNA" at bounding box center [623, 89] width 33 height 11
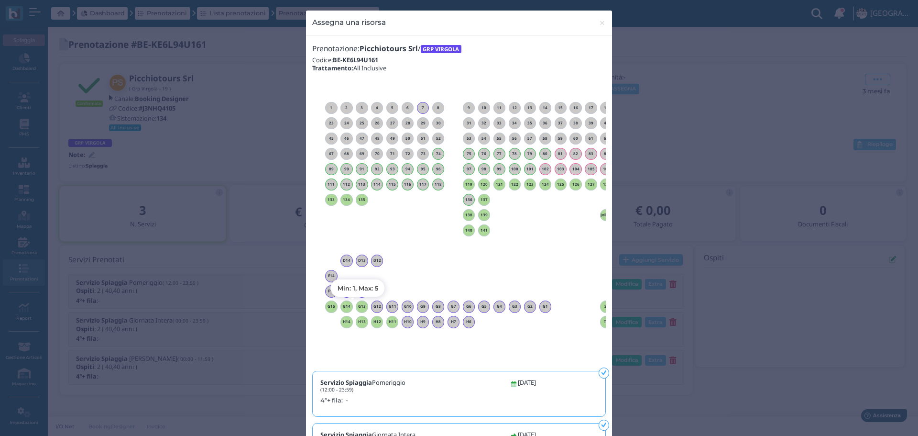
click at [360, 305] on h6 "G13" at bounding box center [362, 306] width 12 height 4
click at [600, 20] on span "×" at bounding box center [602, 23] width 7 height 12
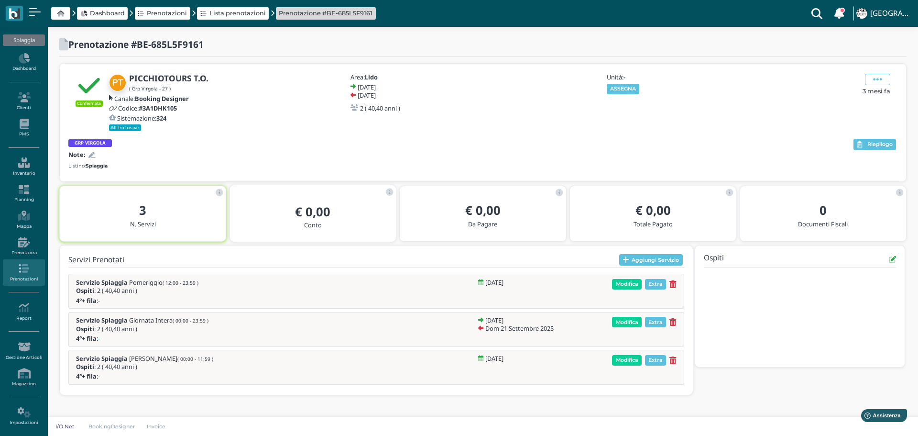
click at [86, 141] on b "GRP VIRGOLA" at bounding box center [90, 143] width 31 height 6
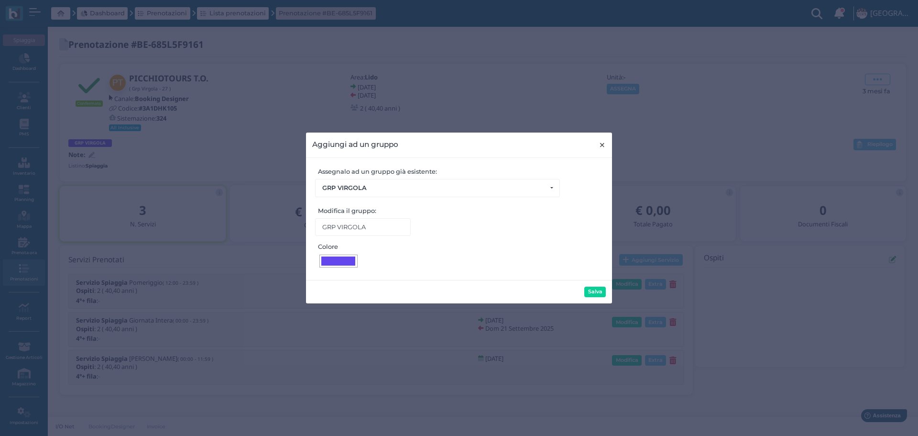
click at [606, 143] on span "×" at bounding box center [602, 145] width 7 height 12
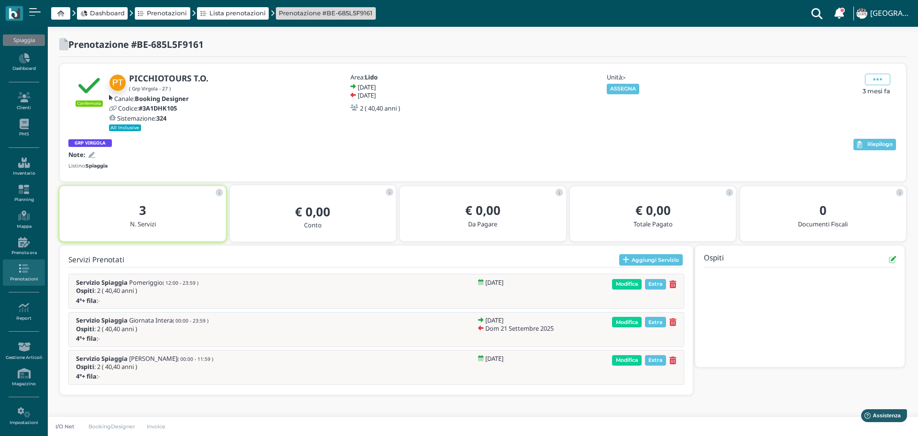
click at [92, 155] on icon at bounding box center [91, 155] width 7 height 6
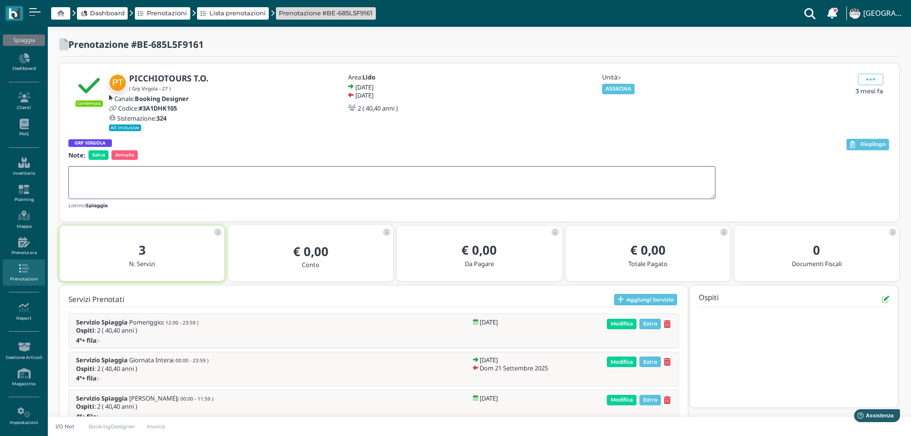
click at [97, 172] on textarea at bounding box center [391, 182] width 647 height 33
type textarea "1 OMBR X DUE SINGOLE: ZURLO +MARTINELLI"
click at [95, 155] on span "Salva" at bounding box center [98, 155] width 20 height 10
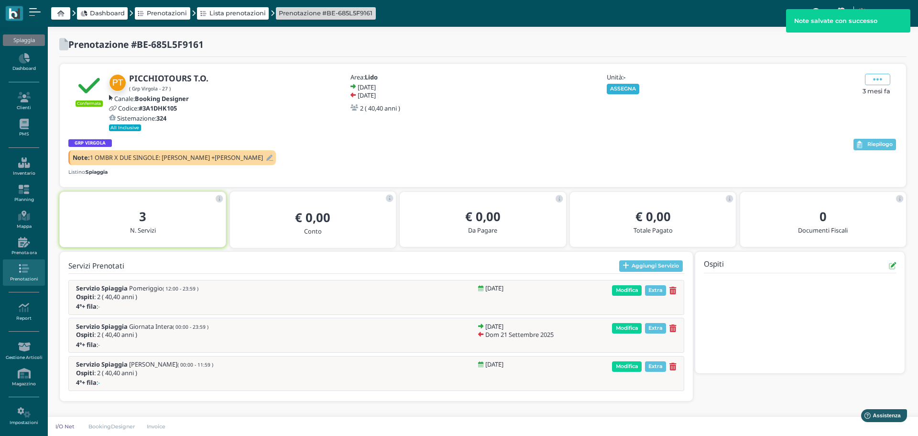
click at [631, 87] on button "ASSEGNA" at bounding box center [623, 89] width 33 height 11
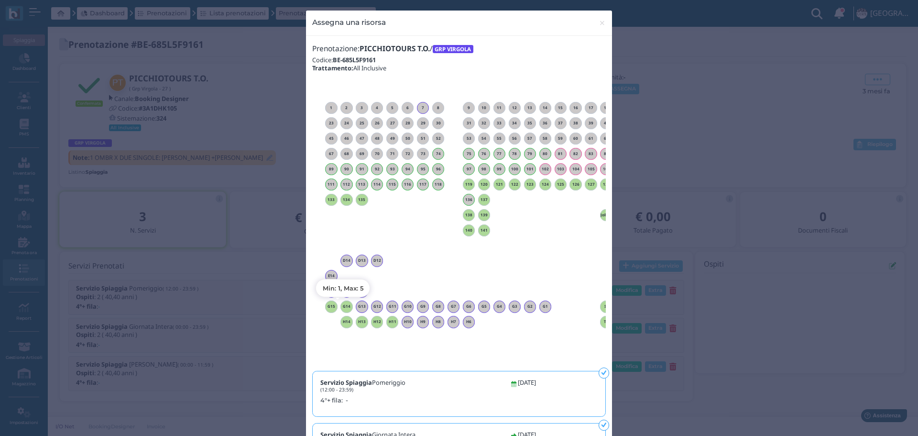
click at [343, 306] on h6 "G14" at bounding box center [347, 306] width 12 height 4
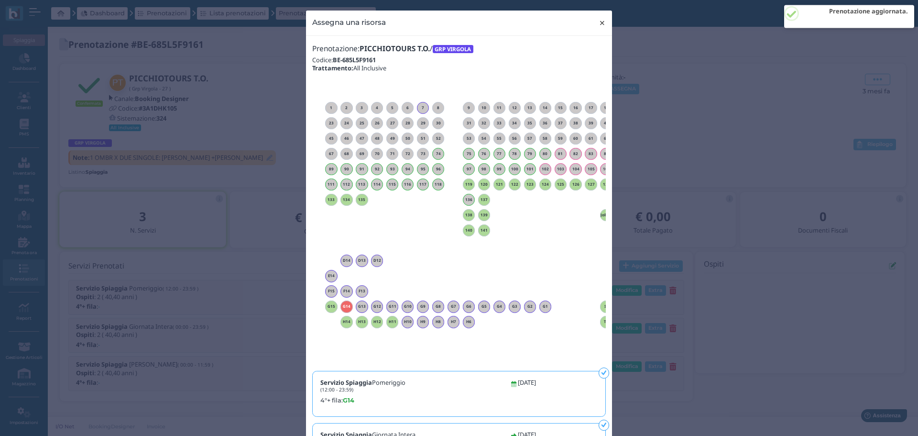
click at [600, 22] on span "×" at bounding box center [602, 23] width 7 height 12
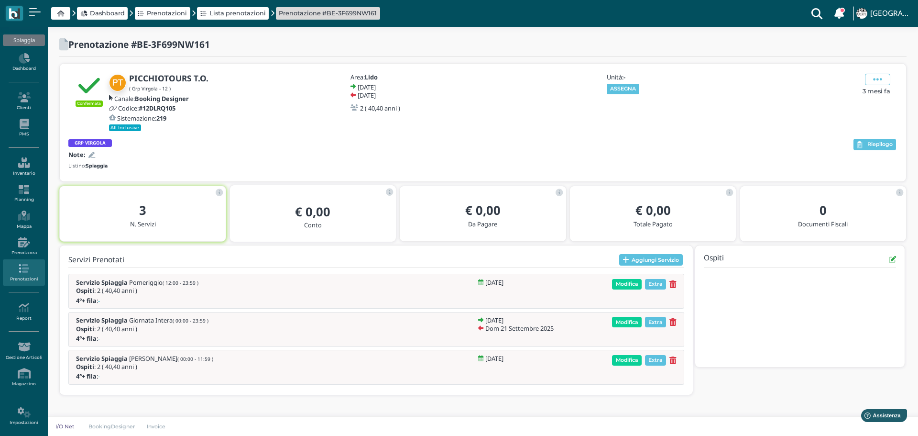
drag, startPoint x: 619, startPoint y: 85, endPoint x: 634, endPoint y: 72, distance: 20.4
click at [620, 85] on button "ASSEGNA" at bounding box center [623, 89] width 33 height 11
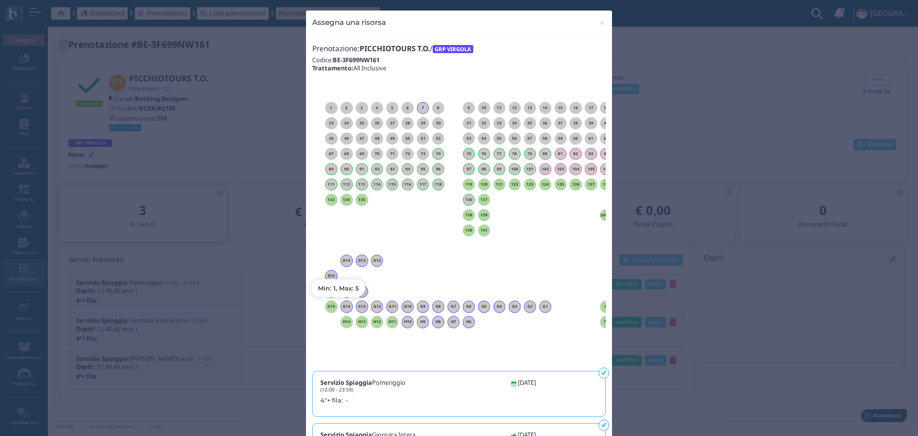
click at [331, 307] on h6 "G15" at bounding box center [331, 306] width 12 height 4
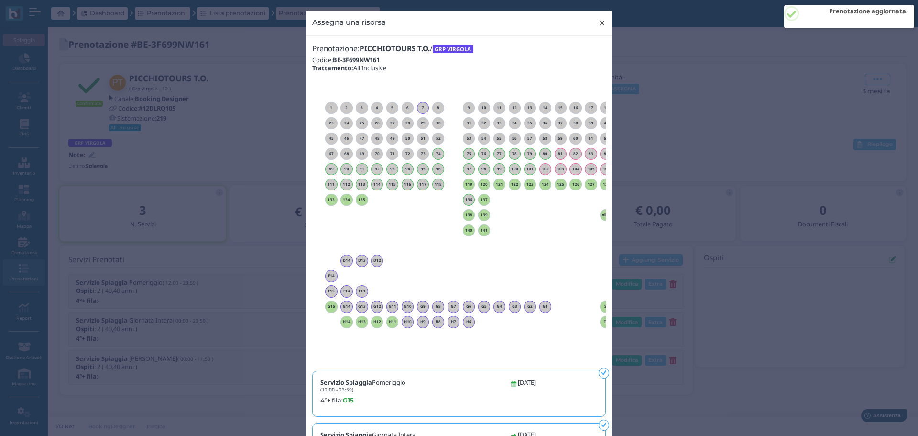
click at [601, 24] on span "×" at bounding box center [602, 23] width 7 height 12
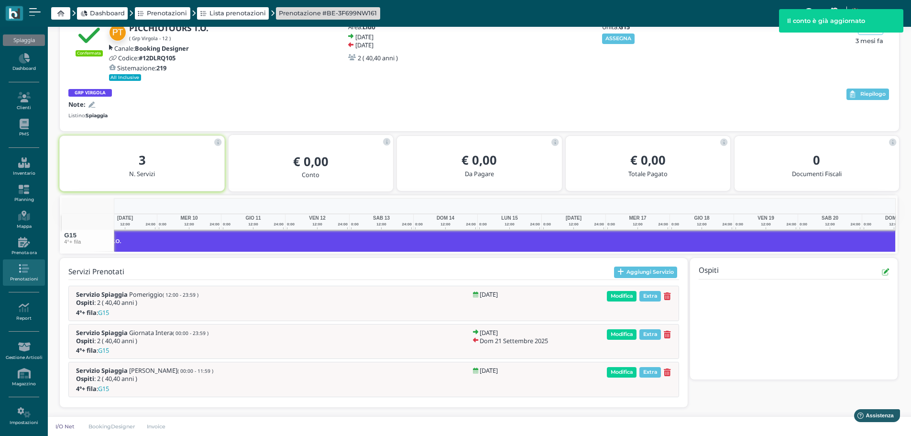
click at [91, 105] on icon at bounding box center [91, 105] width 7 height 6
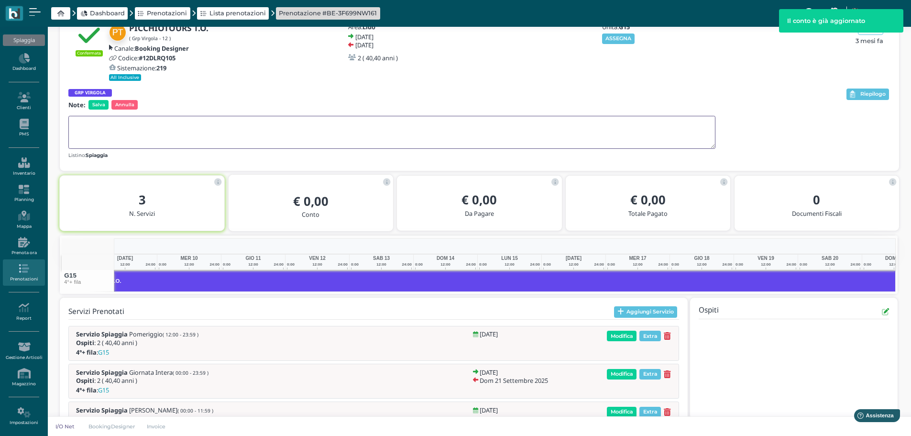
click at [93, 128] on textarea at bounding box center [391, 132] width 647 height 33
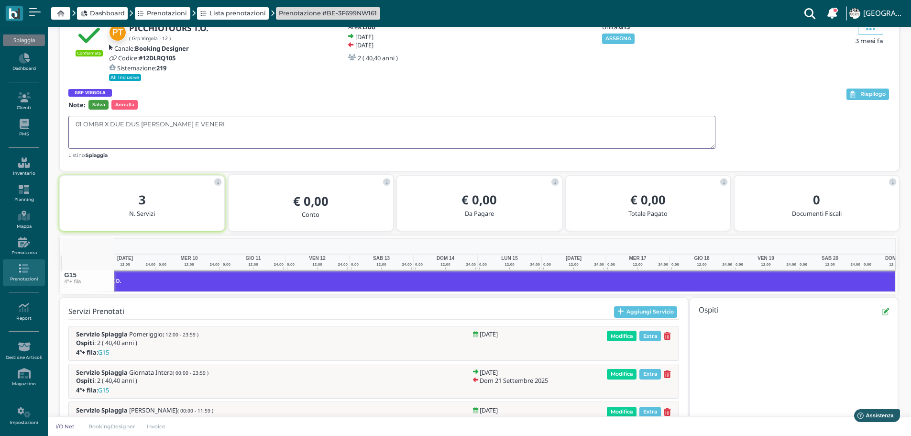
type textarea "01 OMBR X DUE DUS NAPOLEONE E VENERI"
click at [98, 102] on span "Salva" at bounding box center [98, 105] width 20 height 10
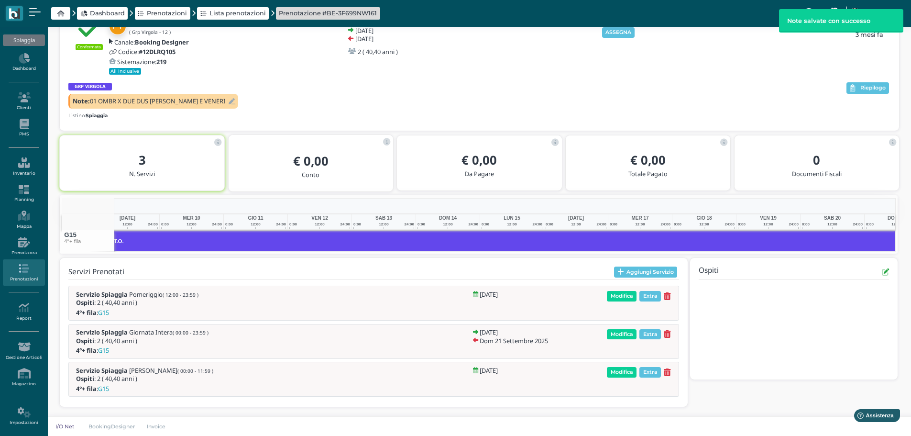
scroll to position [0, 149]
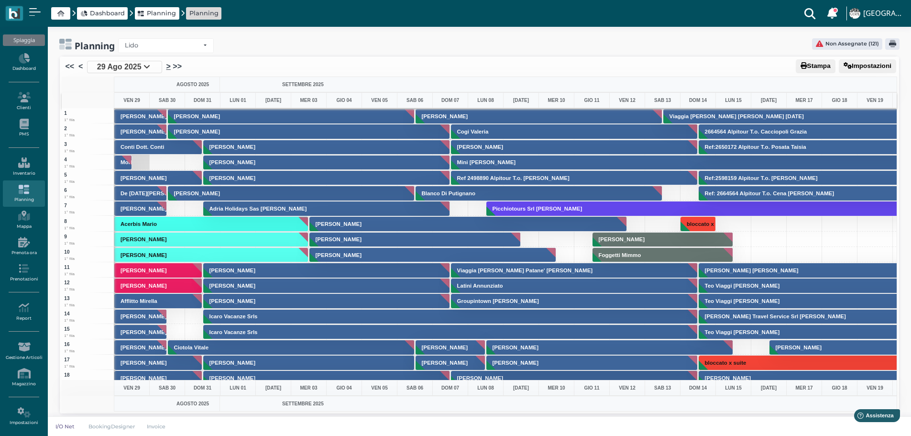
click at [167, 67] on link ">" at bounding box center [168, 66] width 4 height 11
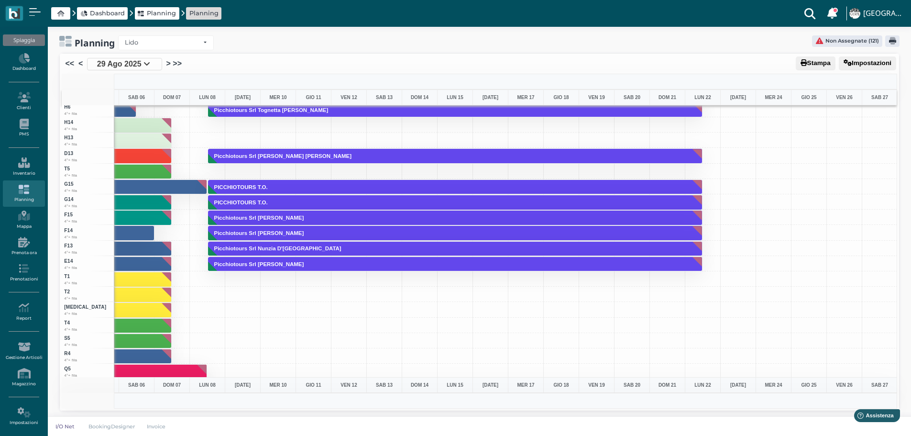
scroll to position [2336, 278]
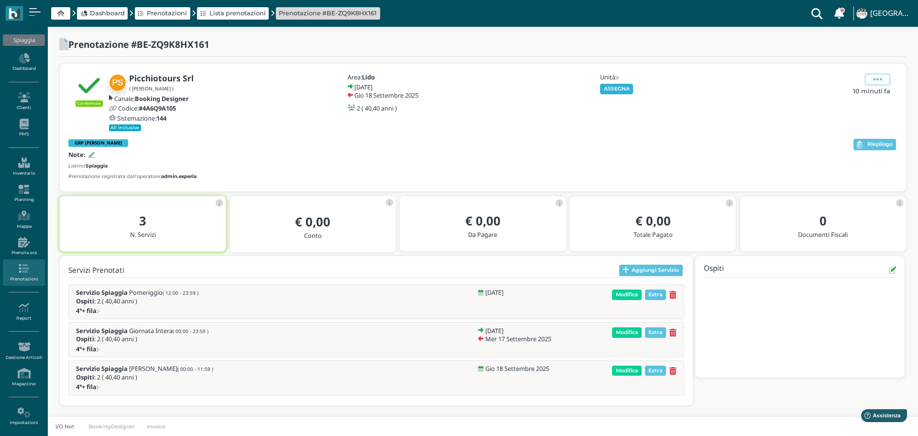
click at [625, 85] on button "ASSEGNA" at bounding box center [616, 89] width 33 height 11
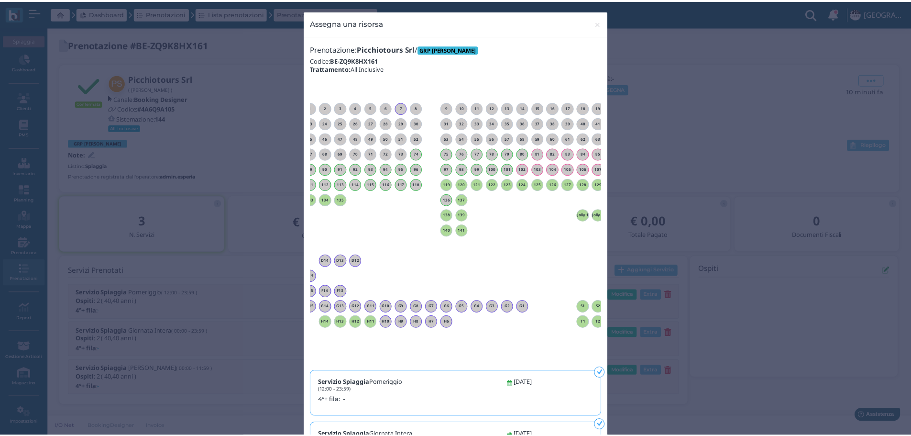
scroll to position [0, 87]
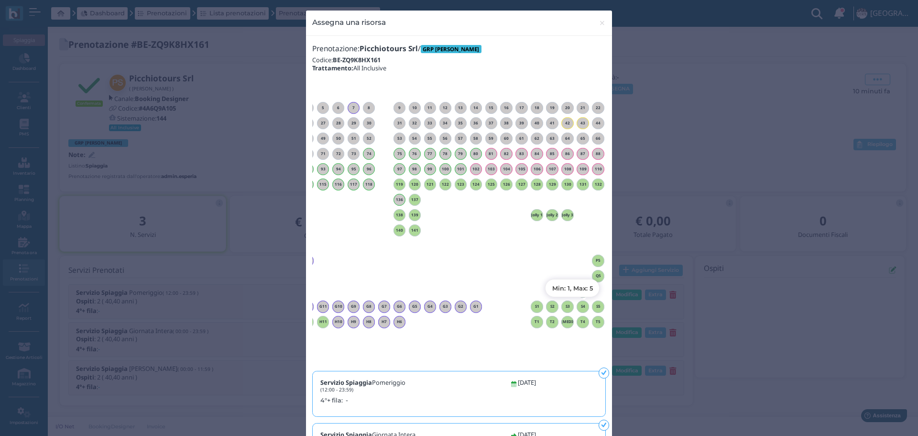
click at [597, 307] on h6 "S5" at bounding box center [598, 306] width 12 height 4
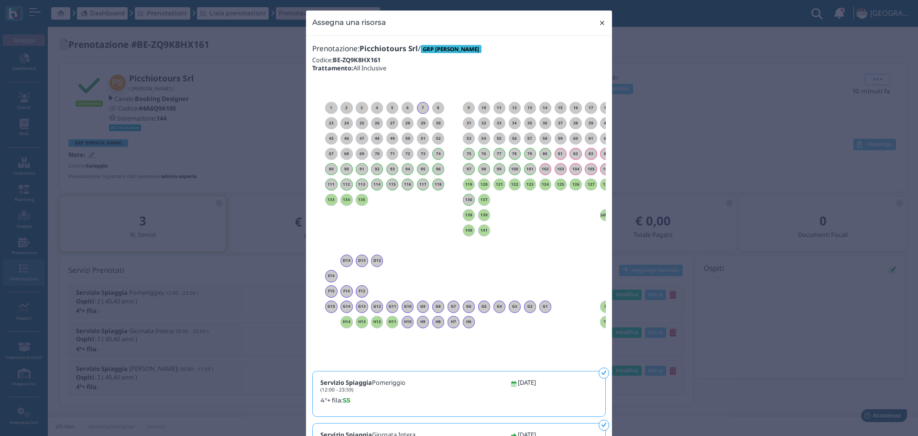
click at [599, 20] on span "×" at bounding box center [602, 23] width 7 height 12
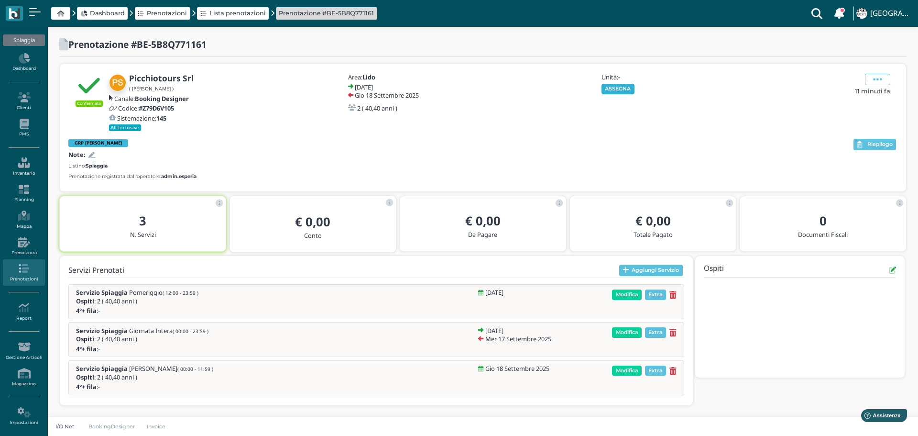
click at [625, 88] on button "ASSEGNA" at bounding box center [618, 89] width 33 height 11
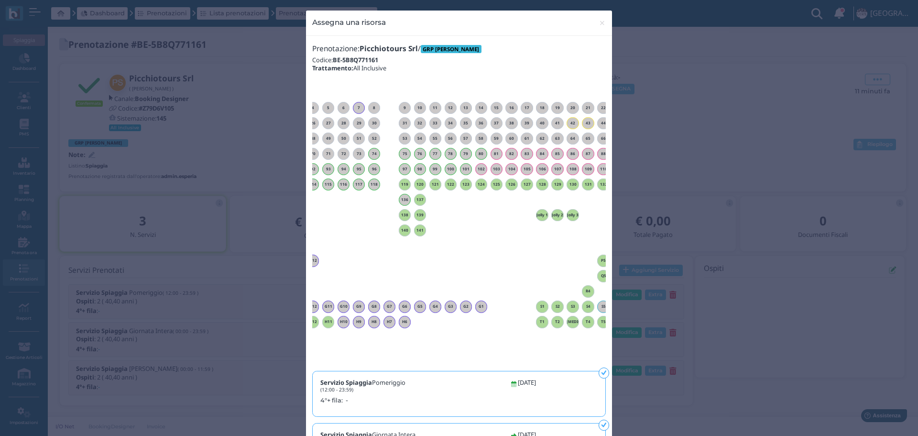
scroll to position [0, 87]
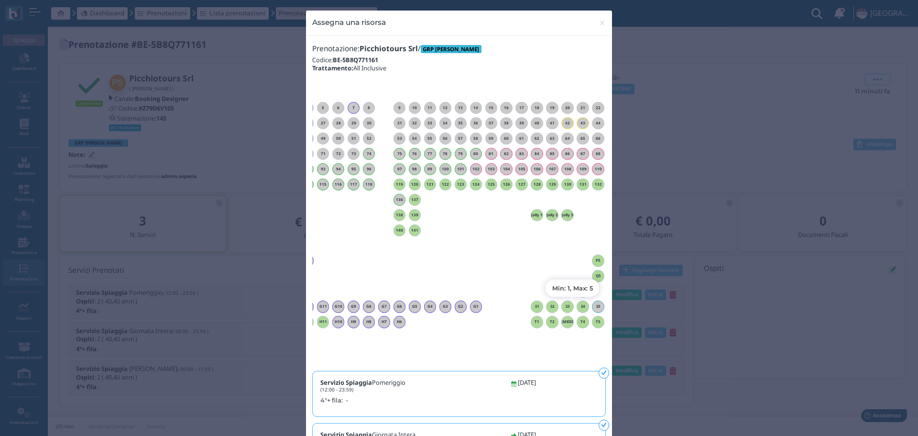
click at [580, 304] on h6 "S4" at bounding box center [583, 306] width 12 height 4
click at [599, 24] on span "×" at bounding box center [602, 23] width 7 height 12
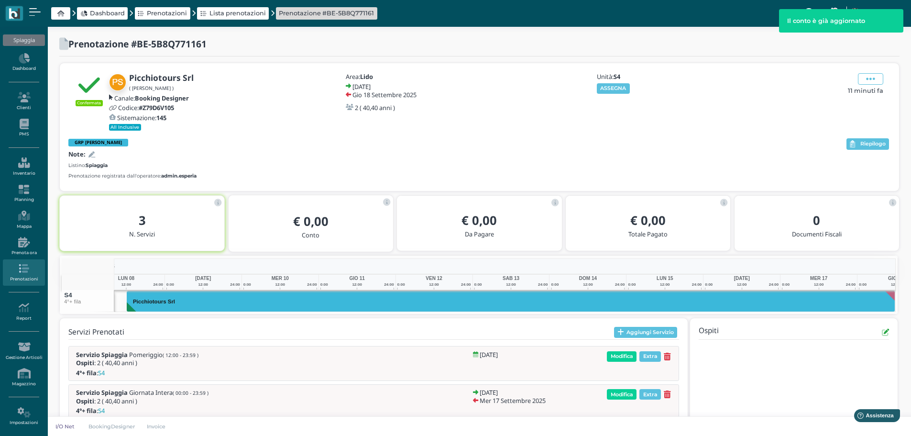
scroll to position [0, 0]
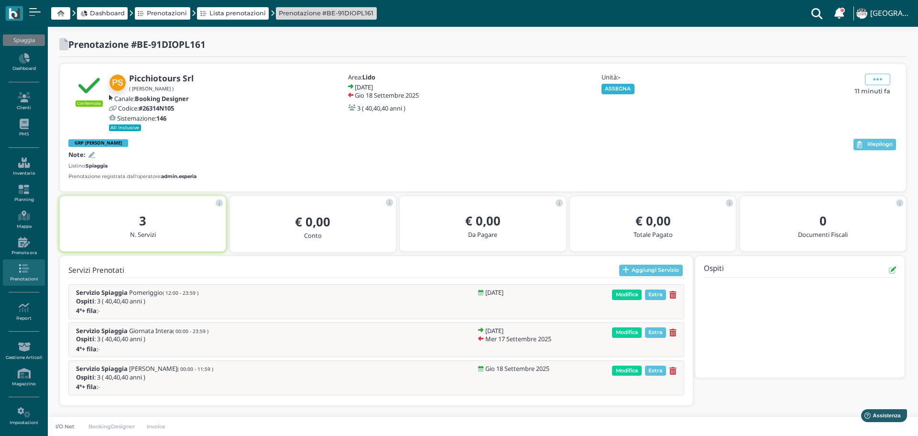
click at [630, 89] on button "ASSEGNA" at bounding box center [618, 89] width 33 height 11
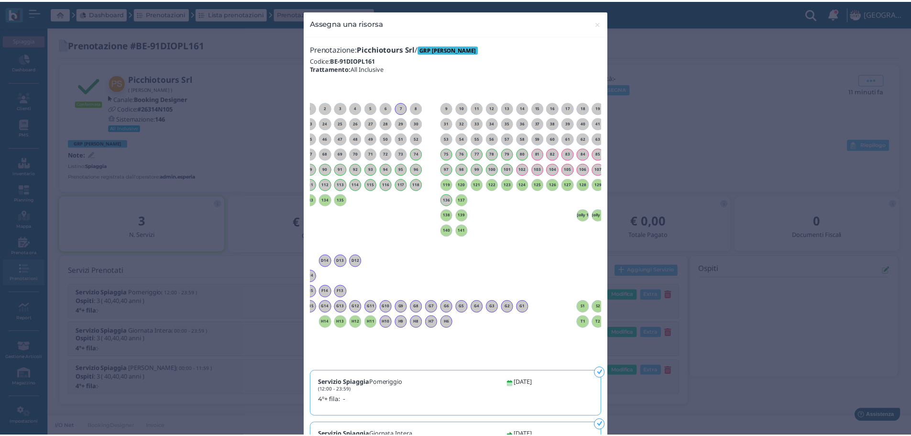
scroll to position [0, 87]
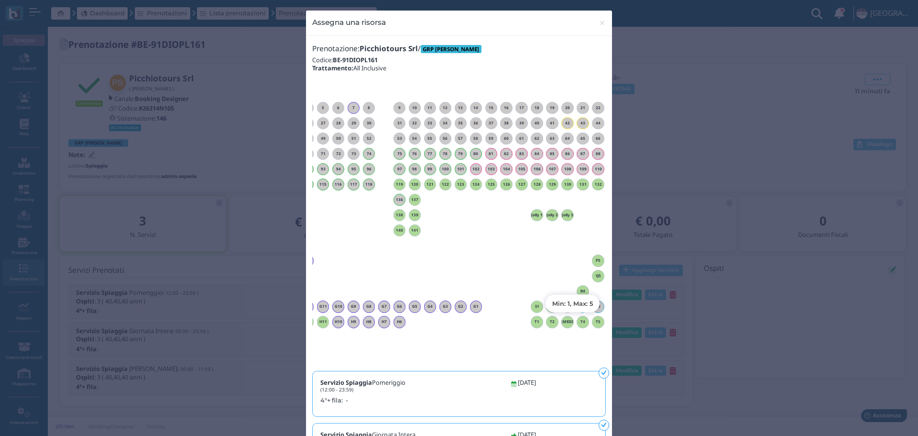
click at [594, 321] on h6 "T5" at bounding box center [598, 322] width 12 height 4
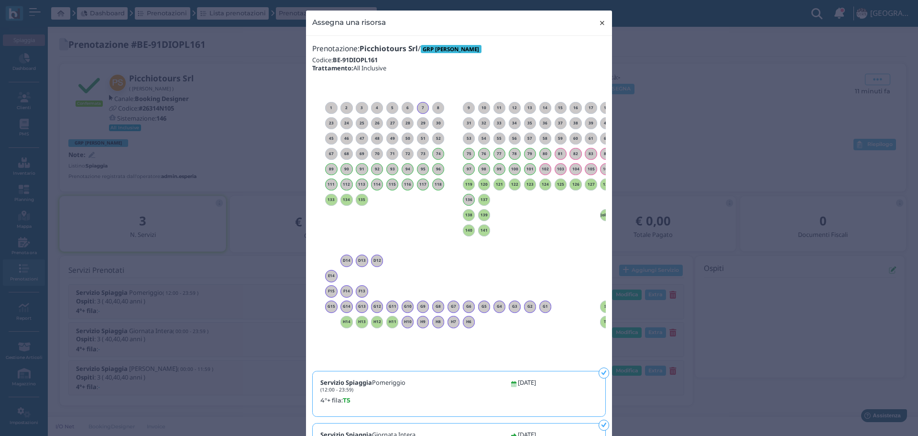
click at [600, 21] on span "×" at bounding box center [602, 23] width 7 height 12
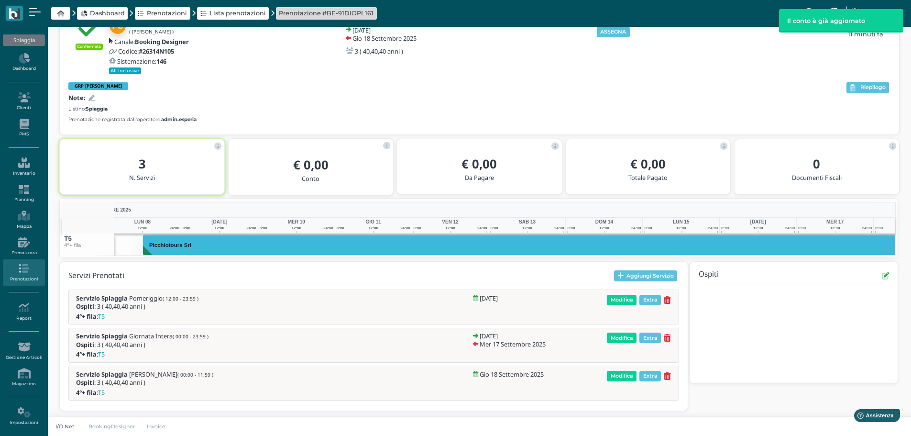
scroll to position [60, 0]
